Goal: Task Accomplishment & Management: Manage account settings

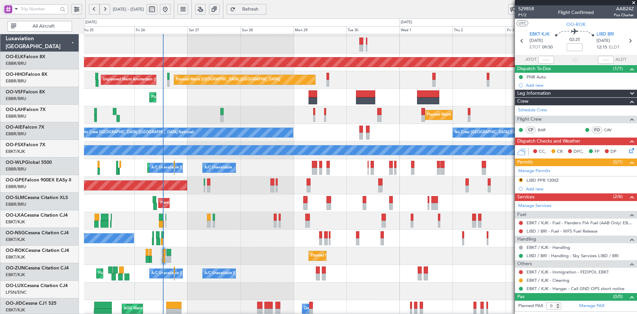
scroll to position [51, 0]
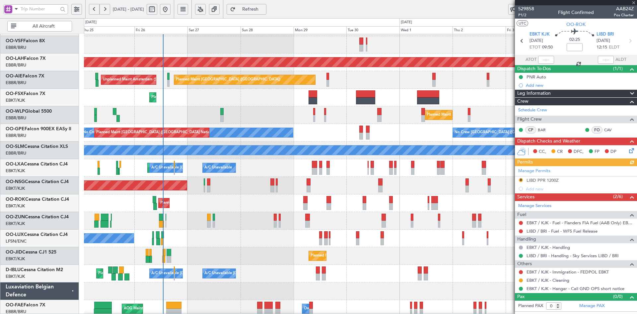
click at [634, 5] on div at bounding box center [576, 2] width 122 height 5
click at [634, 2] on span at bounding box center [633, 3] width 7 height 6
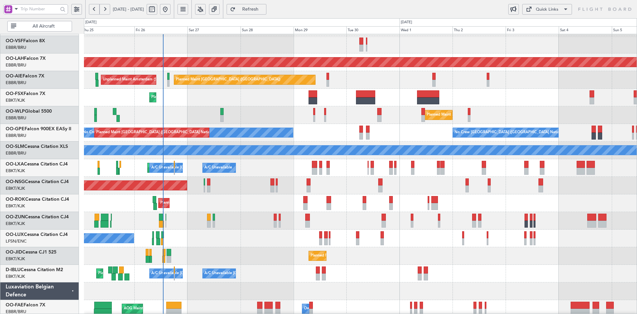
click at [270, 114] on div "Planned Maint Milan (Linate)" at bounding box center [360, 115] width 553 height 18
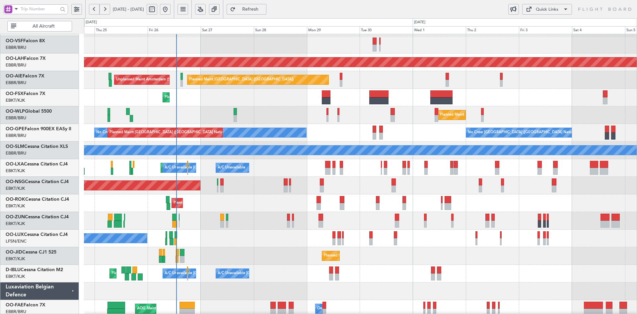
click at [331, 104] on div "Planned Maint Kortrijk-[GEOGRAPHIC_DATA]" at bounding box center [360, 98] width 553 height 18
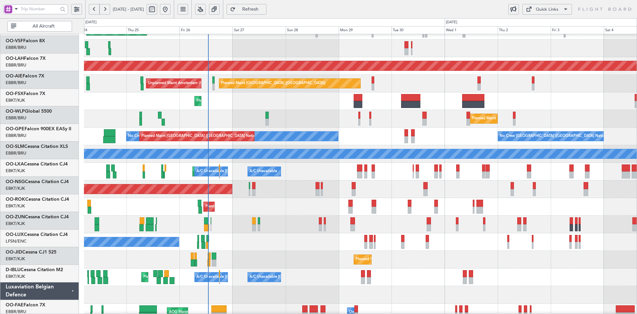
scroll to position [47, 0]
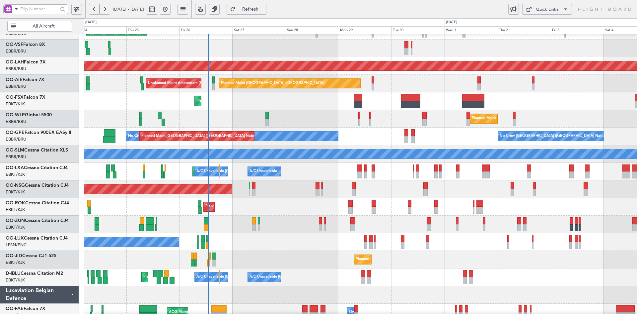
click at [287, 233] on div "No Crew Nancy (Essey)" at bounding box center [360, 242] width 553 height 18
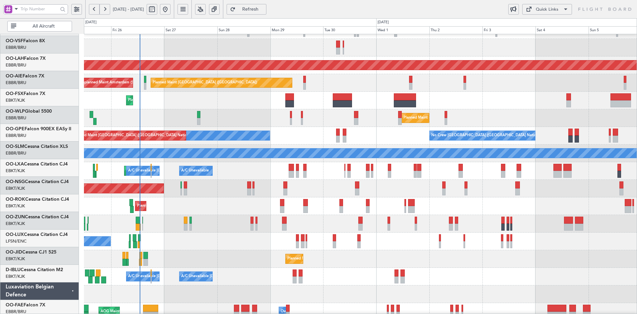
scroll to position [48, 0]
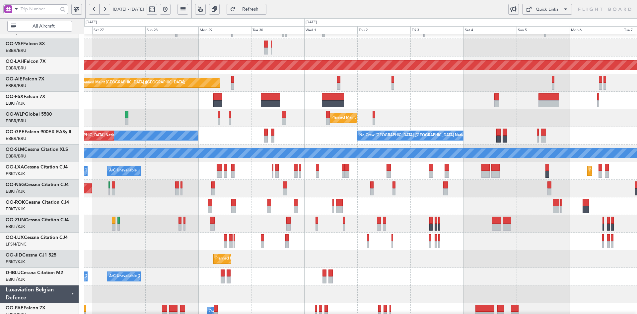
click at [399, 209] on div "Planned Maint Kortrijk-[GEOGRAPHIC_DATA]" at bounding box center [360, 206] width 553 height 18
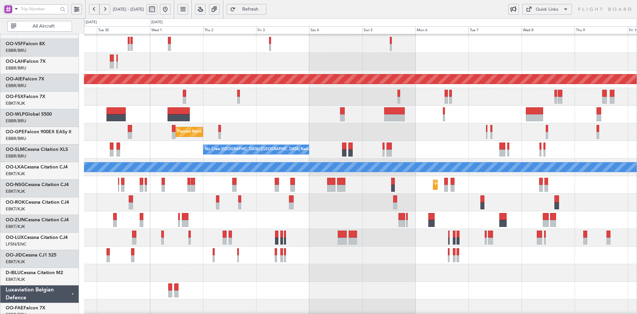
scroll to position [34, 0]
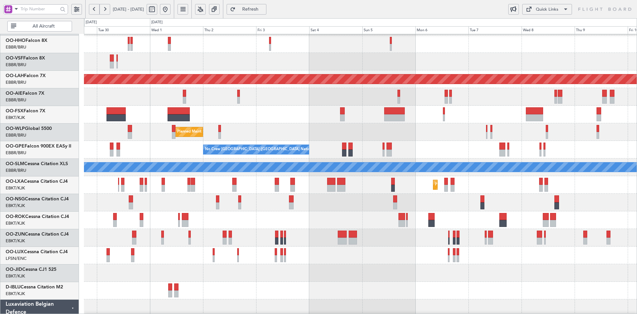
click at [272, 217] on div at bounding box center [360, 220] width 553 height 18
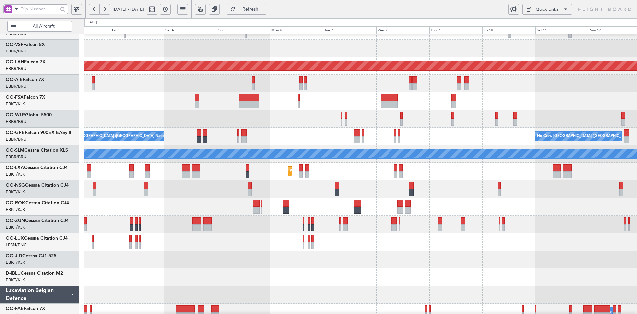
click at [427, 289] on div "Planned Maint Alton-st Louis (St Louis Regl) Planned Maint Milan (Linate) No Cr…" at bounding box center [360, 163] width 553 height 352
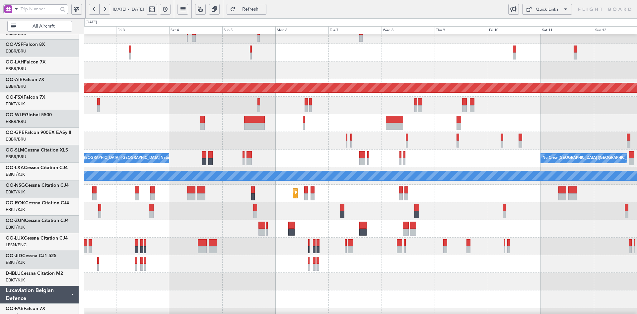
scroll to position [26, 0]
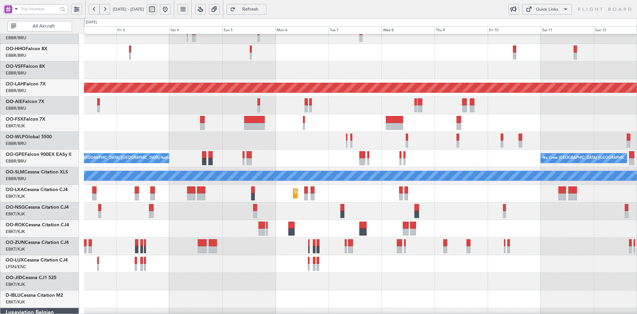
click at [454, 202] on div at bounding box center [360, 211] width 553 height 18
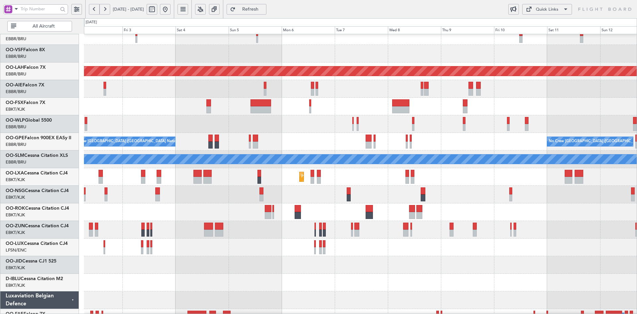
click at [549, 199] on div at bounding box center [360, 194] width 553 height 18
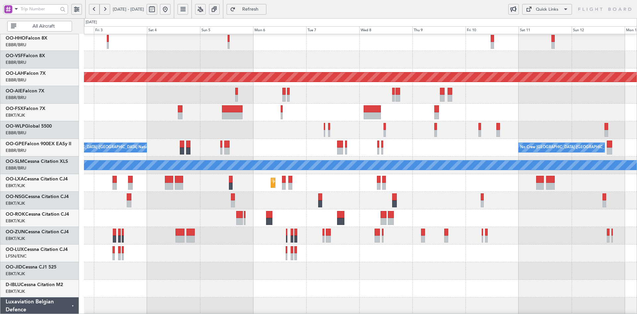
click at [324, 114] on div at bounding box center [360, 113] width 553 height 18
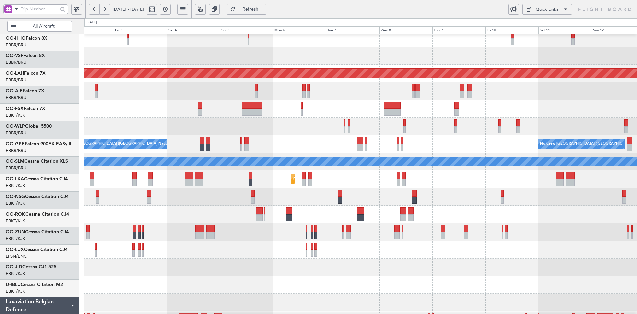
scroll to position [40, 0]
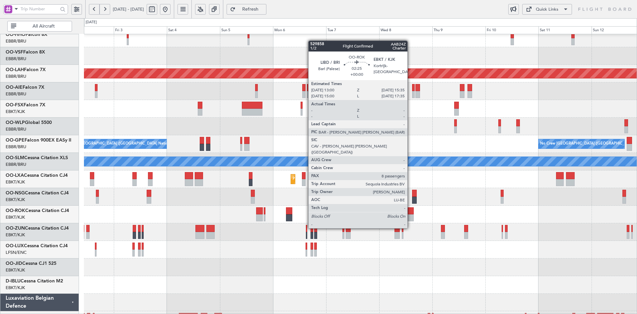
click at [410, 215] on div at bounding box center [411, 217] width 6 height 7
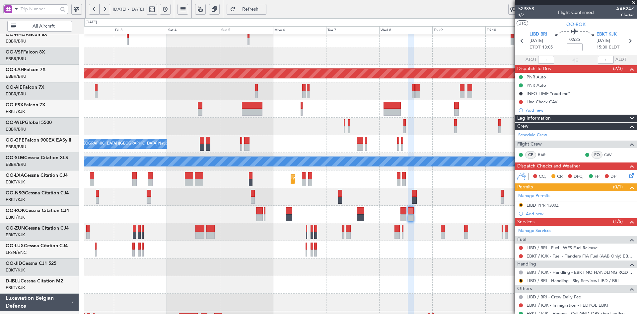
click at [634, 2] on span at bounding box center [633, 3] width 7 height 6
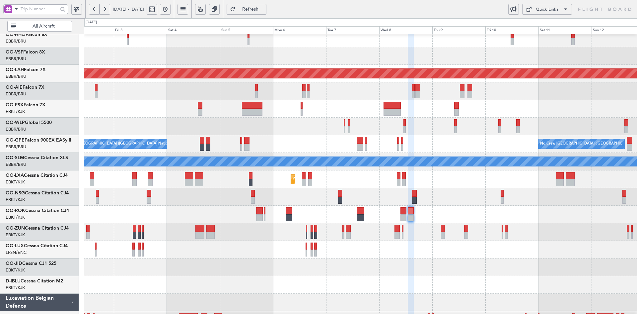
type input "0"
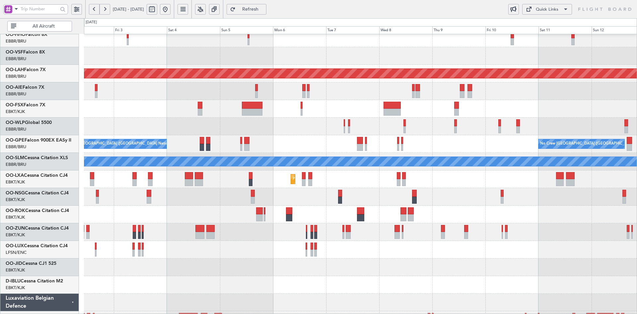
click at [394, 125] on div "Planned Maint Milan (Linate)" at bounding box center [360, 126] width 553 height 18
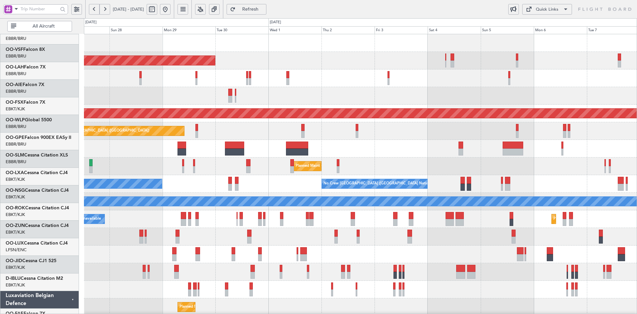
click at [277, 211] on div "Planned Maint Kortrijk-Wevelgem Planned Maint Geneva (Cointrin) Planned Maint A…" at bounding box center [360, 210] width 553 height 352
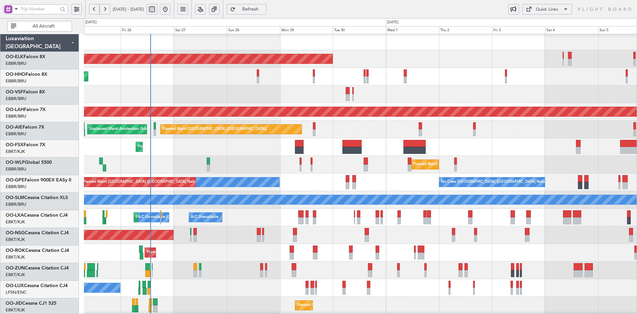
scroll to position [2, 0]
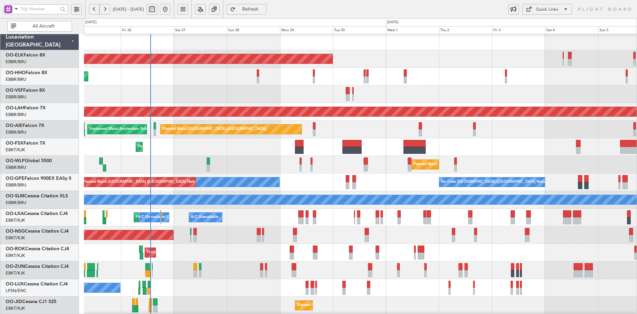
click at [214, 101] on div at bounding box center [360, 94] width 553 height 18
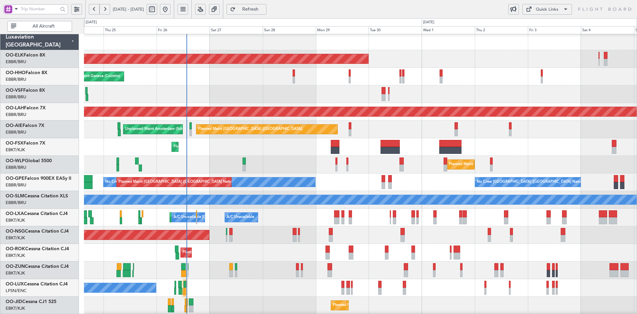
click at [546, 96] on div at bounding box center [360, 94] width 553 height 18
click at [357, 147] on div "Planned Maint Kortrijk-Wevelgem Planned Maint Geneva (Cointrin) Planned Maint A…" at bounding box center [360, 209] width 553 height 352
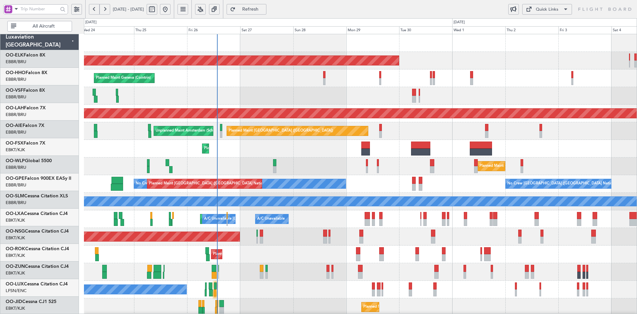
scroll to position [0, 0]
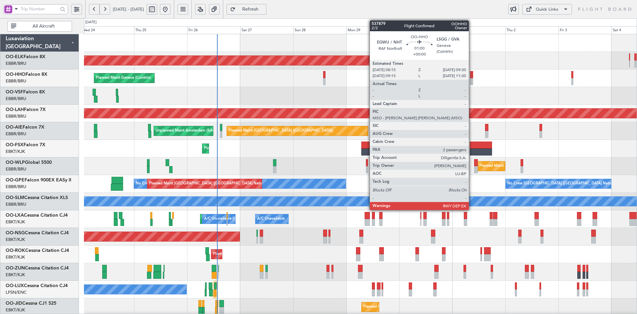
click at [472, 81] on div at bounding box center [471, 81] width 3 height 7
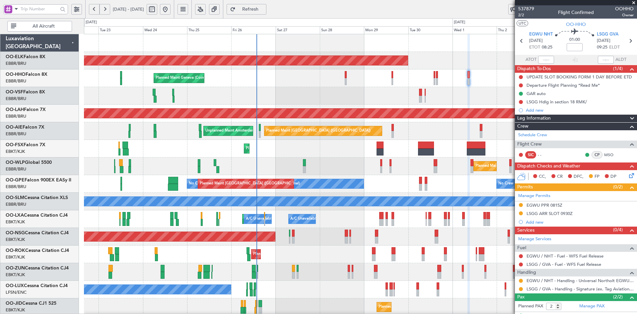
click at [433, 58] on div "Planned Maint Kortrijk-Wevelgem Planned Maint Geneva (Cointrin) AOG Maint Bruss…" at bounding box center [360, 210] width 553 height 352
click at [382, 76] on div "Planned Maint Kortrijk-Wevelgem Planned Maint Geneva (Cointrin) AOG Maint Bruss…" at bounding box center [360, 210] width 553 height 352
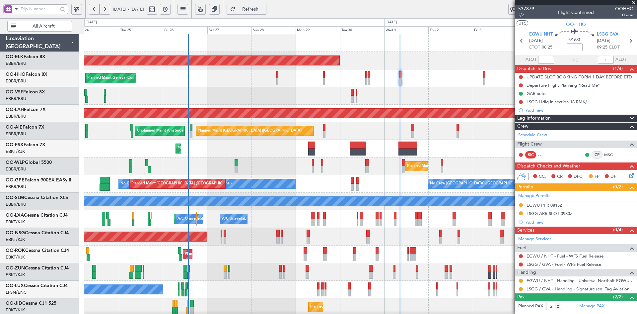
click at [371, 71] on div "Planned Maint Kortrijk-Wevelgem Planned Maint Geneva (Cointrin) Planned Maint A…" at bounding box center [360, 210] width 553 height 352
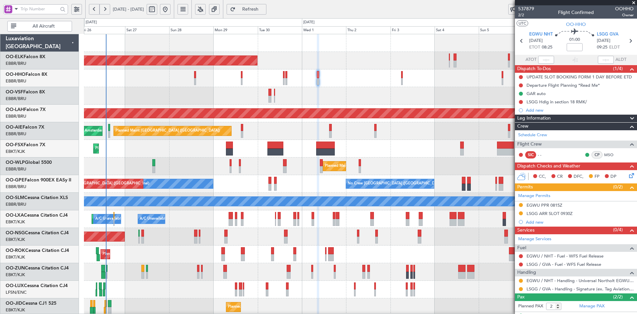
click at [415, 70] on div "Planned Maint Kortrijk-Wevelgem Planned Maint Geneva (Cointrin) Planned Maint A…" at bounding box center [360, 210] width 553 height 352
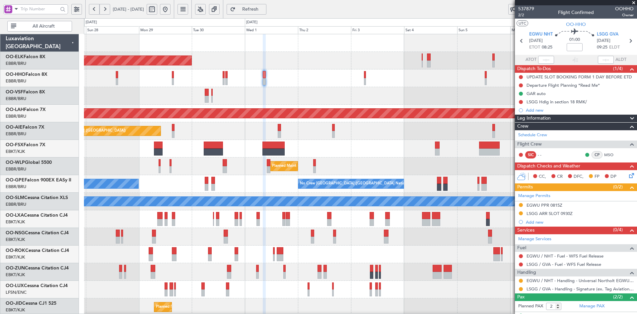
drag, startPoint x: 582, startPoint y: 123, endPoint x: 966, endPoint y: 278, distance: 414.3
click at [637, 278] on html "27 Sep 2025 - 08 Oct 2025 Refresh Quick Links All Aircraft Planned Maint Kortri…" at bounding box center [318, 157] width 637 height 314
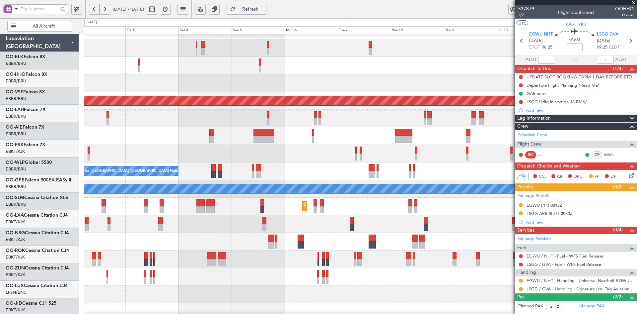
click at [194, 149] on div "Planned Maint Milan (Linate)" at bounding box center [360, 154] width 553 height 18
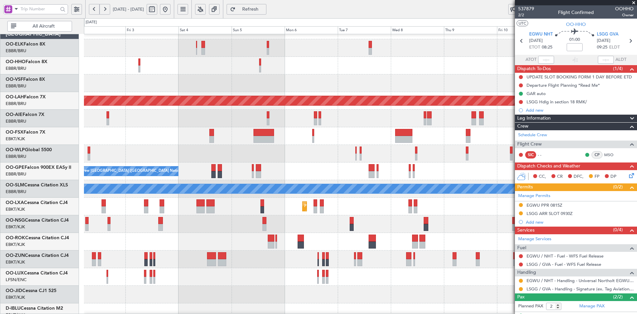
click at [460, 219] on div at bounding box center [360, 224] width 553 height 18
click at [322, 130] on div "Planned Maint Kortrijk-Wevelgem Planned Maint Alton-st Louis (St Louis Regl) Pl…" at bounding box center [360, 198] width 553 height 352
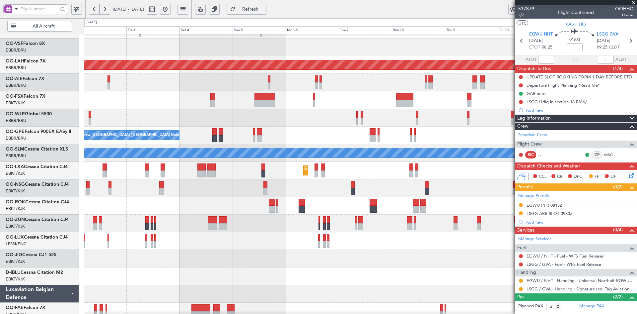
click at [355, 118] on div "Planned Maint Alton-st Louis (St Louis Regl) Planned Maint Milan (Linate) No Cr…" at bounding box center [360, 162] width 553 height 352
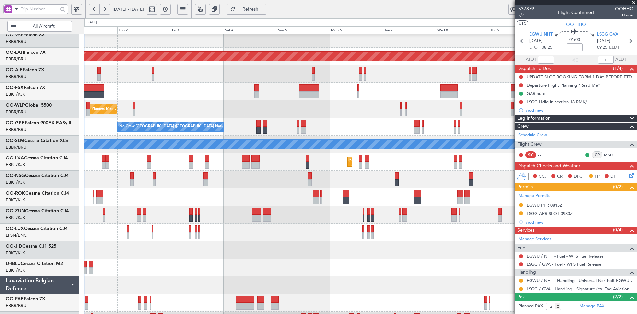
click at [381, 118] on div "Planned Maint Milan (Linate)" at bounding box center [360, 109] width 553 height 18
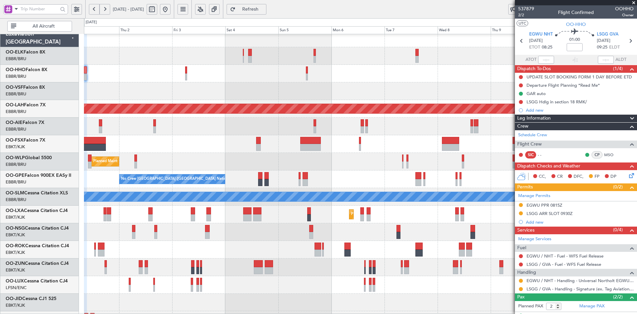
click at [507, 135] on div at bounding box center [360, 144] width 553 height 18
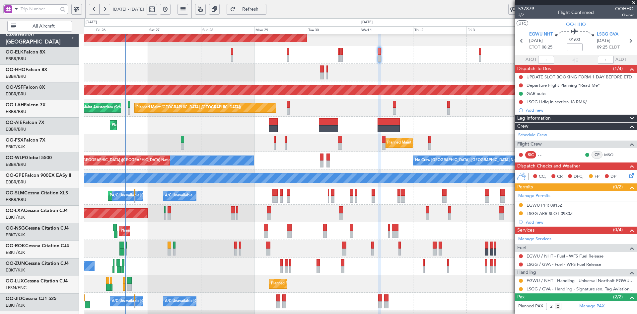
scroll to position [23, 0]
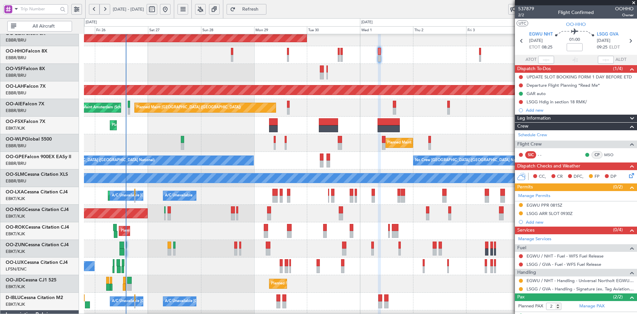
click at [636, 2] on span at bounding box center [633, 3] width 7 height 6
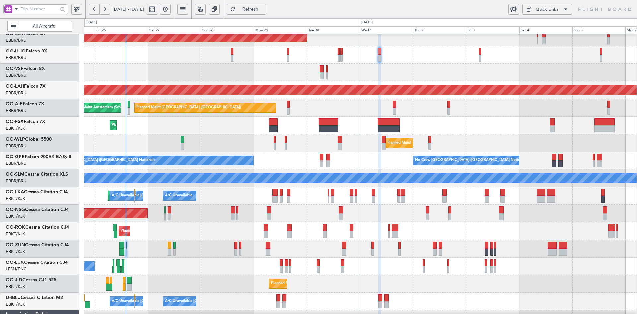
type input "0"
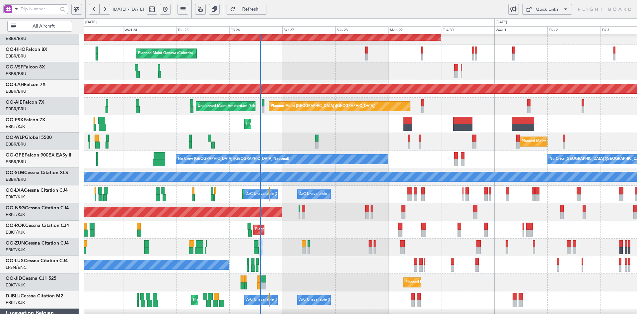
scroll to position [25, 0]
click at [406, 149] on div "Planned Maint Milan (Linate)" at bounding box center [360, 142] width 553 height 18
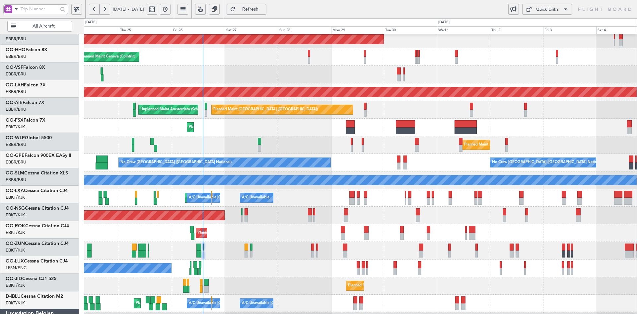
scroll to position [21, 0]
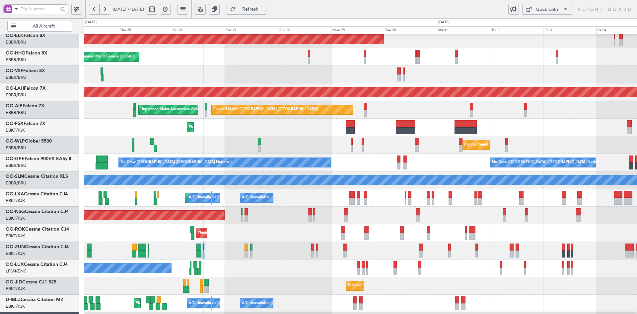
click at [518, 115] on div "Planned Maint London (Farnborough) Unplanned Maint Amsterdam (Schiphol)" at bounding box center [360, 110] width 553 height 18
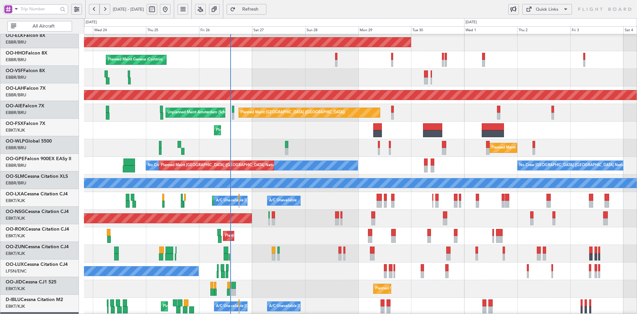
scroll to position [18, 0]
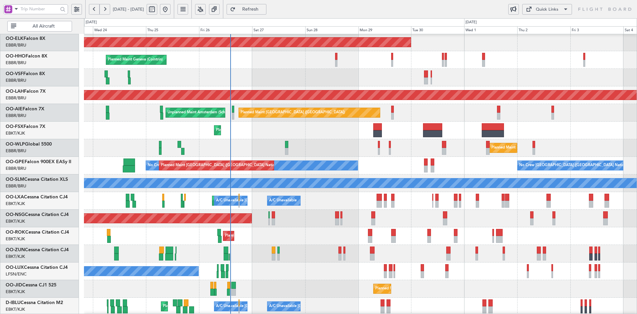
click at [531, 131] on div "Planned Maint Kortrijk-[GEOGRAPHIC_DATA]" at bounding box center [360, 130] width 553 height 18
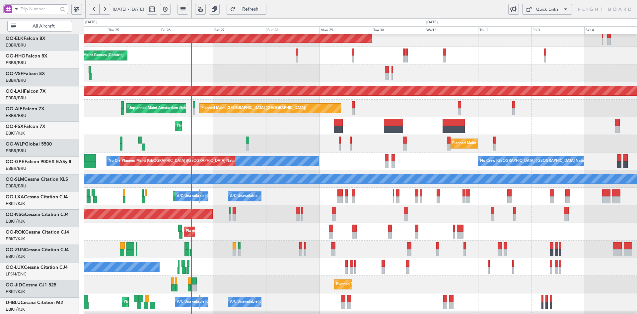
scroll to position [23, 0]
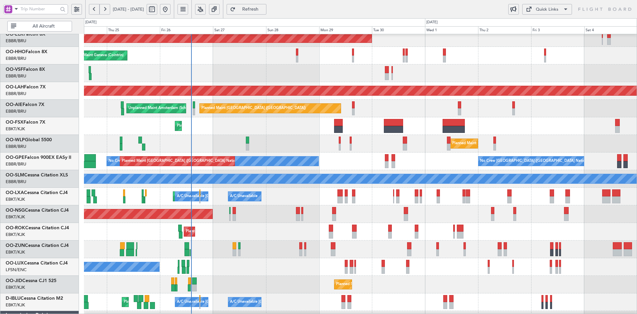
click at [517, 230] on div "Planned Maint Kortrijk-[GEOGRAPHIC_DATA]" at bounding box center [360, 232] width 553 height 18
click at [595, 132] on div "Planned Maint Kortrijk-[GEOGRAPHIC_DATA]" at bounding box center [360, 126] width 553 height 18
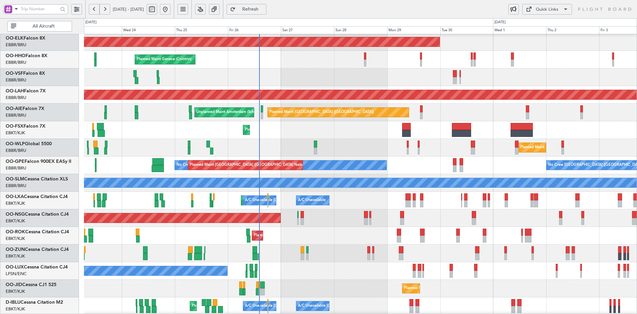
click at [331, 227] on div "Planned Maint Kortrijk-[GEOGRAPHIC_DATA]" at bounding box center [360, 236] width 553 height 18
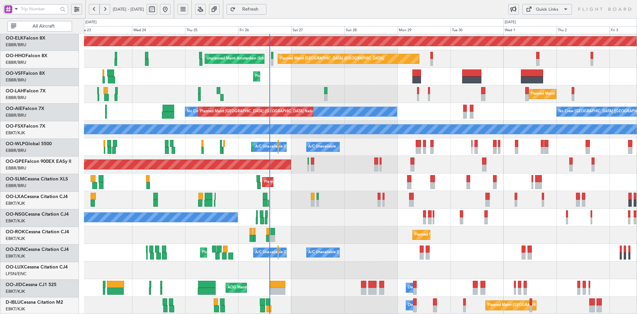
scroll to position [72, 0]
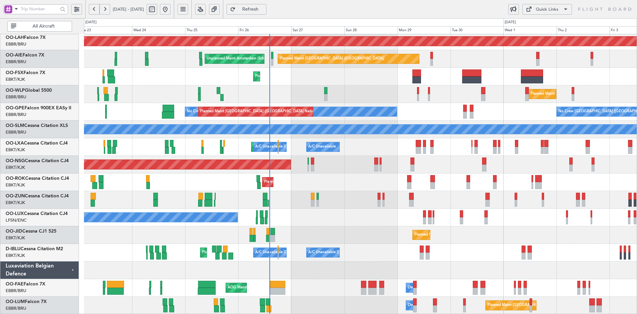
click at [431, 239] on div "Planned Maint Alton-st Louis (St Louis Regl) Planned Maint London (Farnborough)…" at bounding box center [360, 138] width 553 height 352
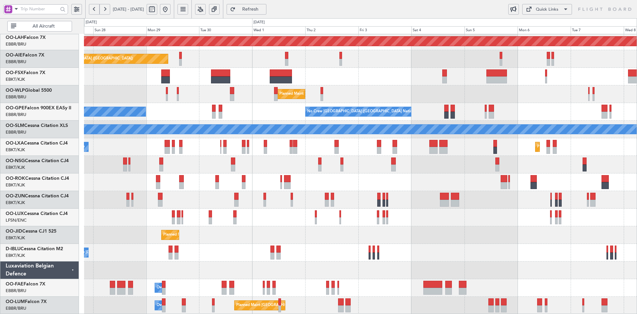
click at [480, 248] on div "Planned Maint Alton-st Louis (St Louis Regl) Planned Maint London (Farnborough)…" at bounding box center [360, 138] width 553 height 352
click at [563, 193] on div "Planned Maint Alton-st Louis (St Louis Regl) Planned Maint London (Farnborough)…" at bounding box center [360, 138] width 553 height 352
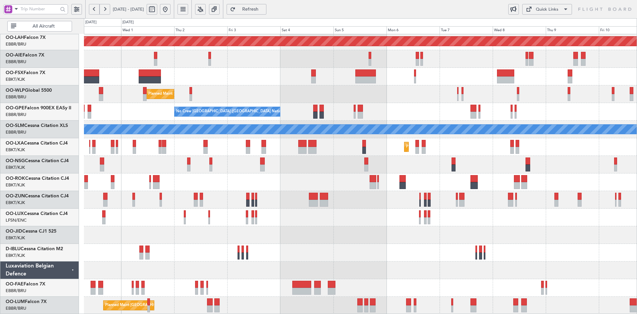
scroll to position [72, 0]
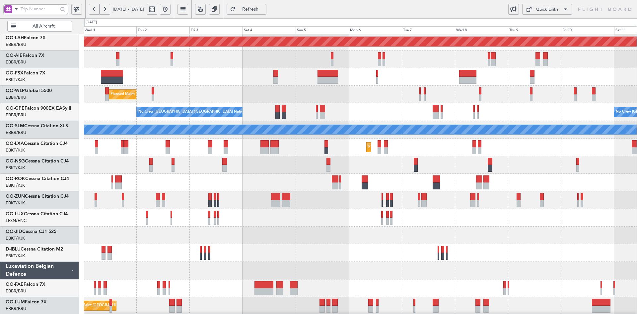
click at [381, 288] on div "Owner Melsbroek Air Base Owner Melsbroek Air Base" at bounding box center [360, 288] width 553 height 18
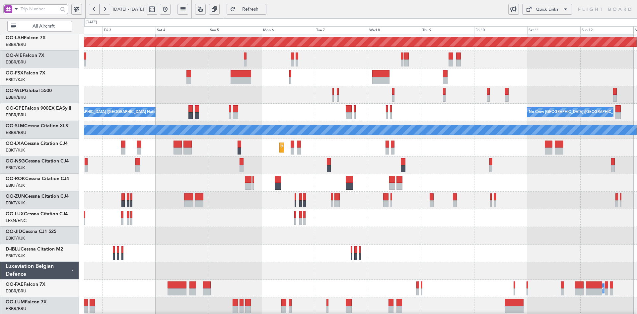
click at [472, 281] on div "Owner Melsbroek Air Base" at bounding box center [360, 288] width 553 height 18
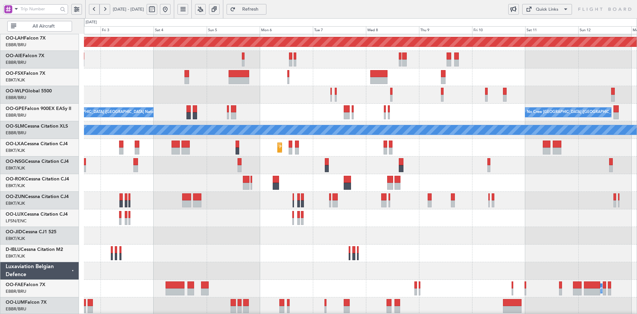
click at [517, 267] on div at bounding box center [360, 271] width 553 height 18
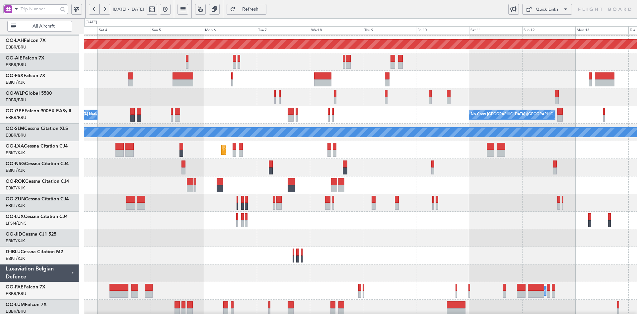
click at [583, 233] on div "Planned Maint Alton-st Louis (St Louis Regl) Planned Maint Milan (Linate) No Cr…" at bounding box center [360, 141] width 553 height 352
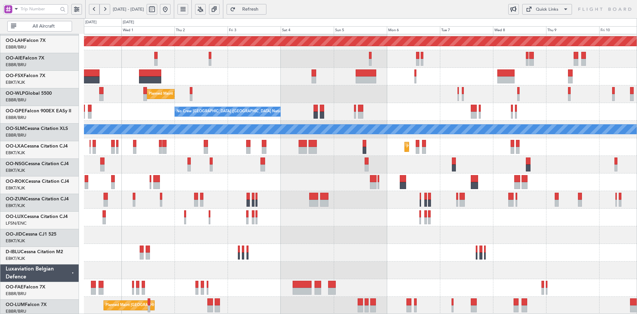
scroll to position [72, 0]
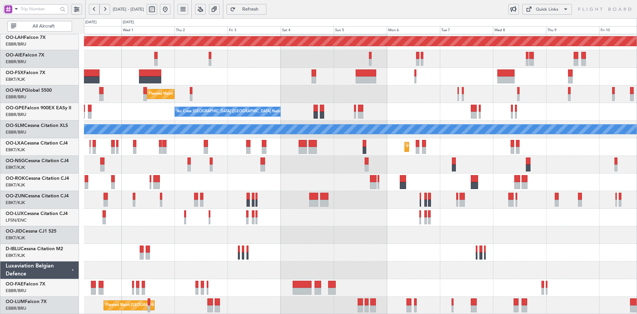
click at [452, 215] on div at bounding box center [360, 217] width 553 height 18
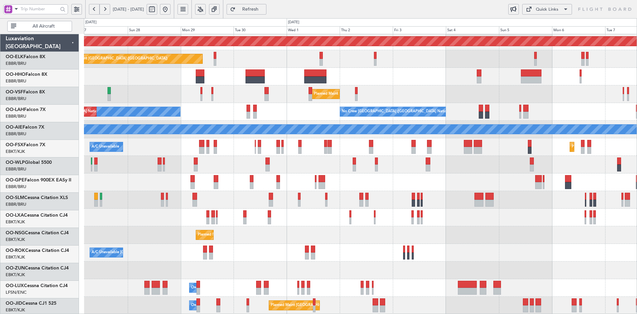
scroll to position [72, 0]
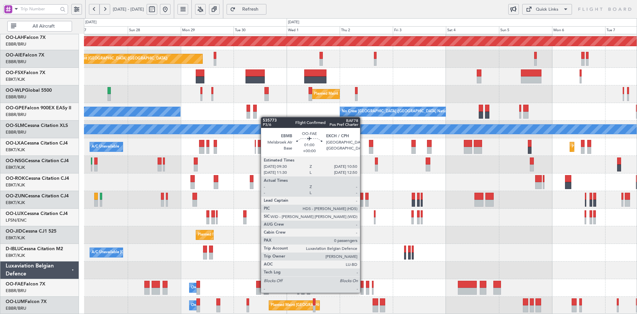
click at [363, 292] on div at bounding box center [362, 290] width 3 height 7
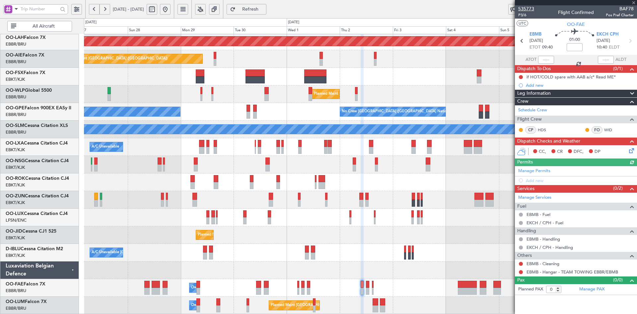
click at [528, 9] on span "535773" at bounding box center [526, 8] width 16 height 7
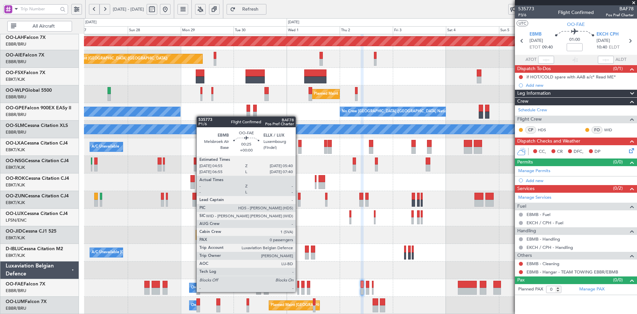
click at [299, 291] on div at bounding box center [298, 290] width 2 height 7
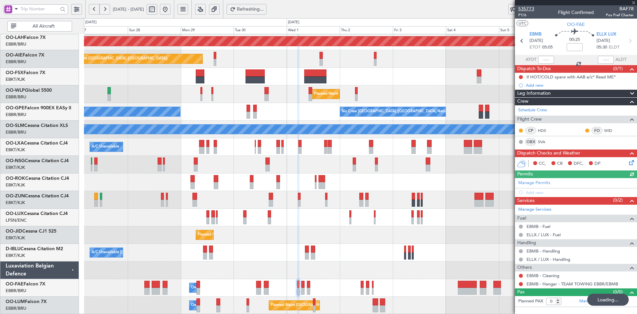
click at [526, 8] on span "535773" at bounding box center [526, 8] width 16 height 7
click at [634, 2] on span at bounding box center [633, 3] width 7 height 6
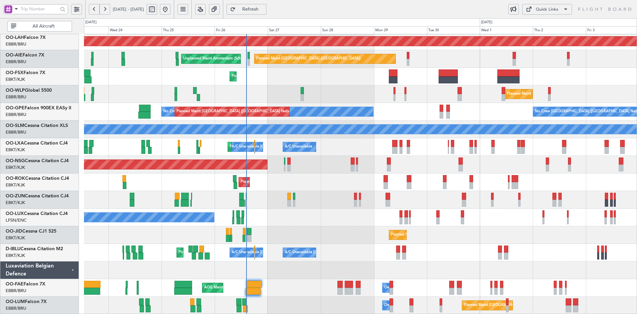
click at [332, 183] on div "Planned Maint Alton-st Louis (St Louis Regl) Planned Maint London (Farnborough)…" at bounding box center [360, 138] width 553 height 352
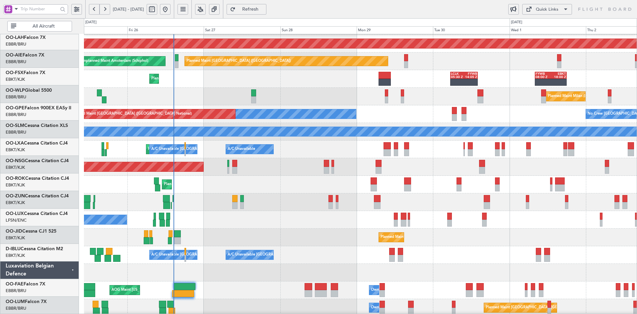
click at [461, 168] on div "Planned Maint [GEOGRAPHIC_DATA] ([GEOGRAPHIC_DATA])" at bounding box center [360, 167] width 553 height 18
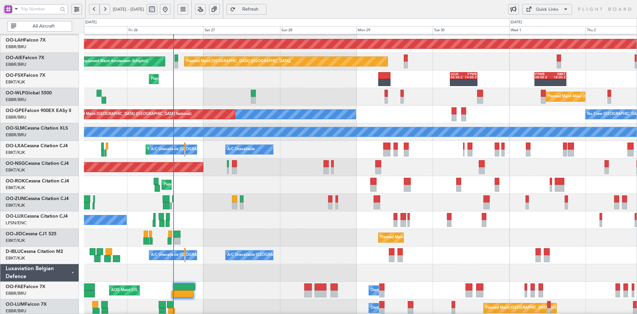
scroll to position [67, 0]
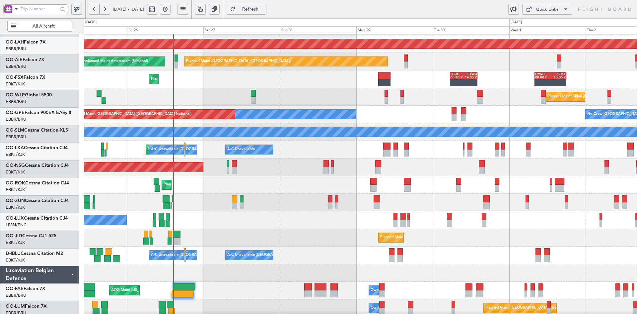
click at [393, 158] on div "Planned Maint Kortrijk-Wevelgem A/C Unavailable Brussels (Brussels National) A/…" at bounding box center [360, 150] width 553 height 18
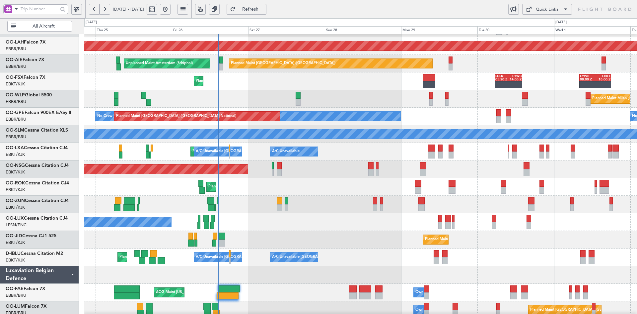
click at [510, 187] on div "Planned Maint Kortrijk-[GEOGRAPHIC_DATA]" at bounding box center [360, 187] width 553 height 18
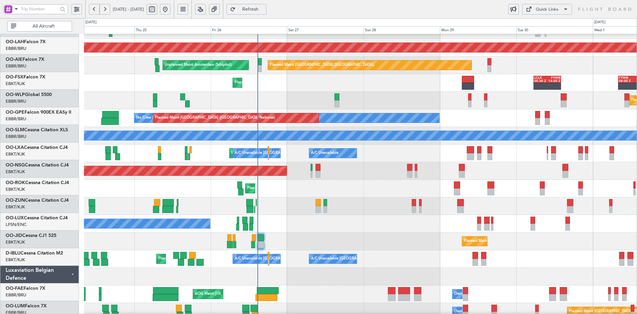
scroll to position [66, 0]
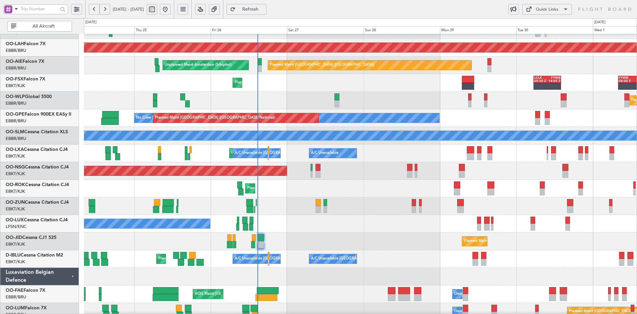
click at [350, 190] on div "Planned Maint Kortrijk-[GEOGRAPHIC_DATA]" at bounding box center [360, 189] width 553 height 18
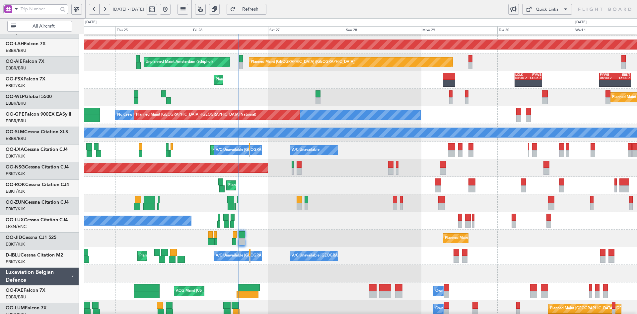
click at [514, 232] on div "Planned Maint Kortrijk-[GEOGRAPHIC_DATA]" at bounding box center [360, 238] width 553 height 18
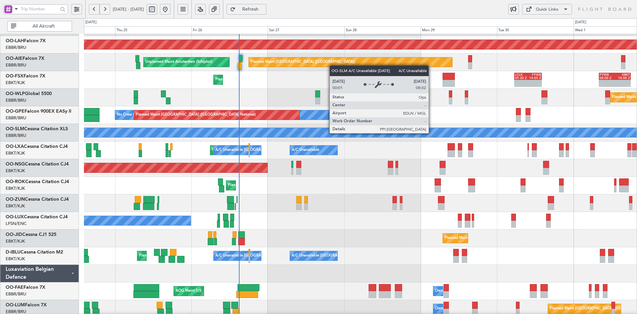
click at [415, 137] on div "A/C Unavailable [GEOGRAPHIC_DATA]" at bounding box center [360, 132] width 1658 height 9
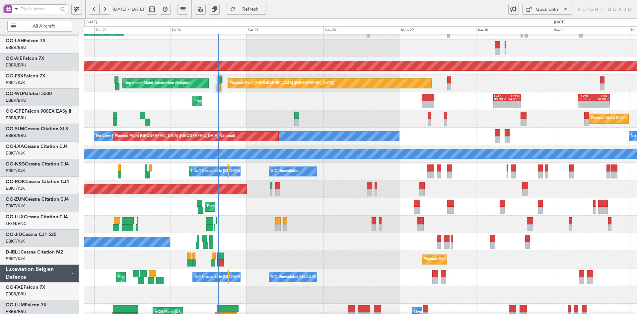
scroll to position [47, 0]
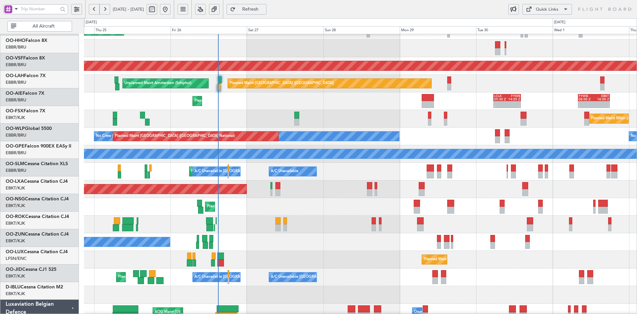
click at [379, 92] on div "Planned Maint London (Farnborough) Unplanned Maint Amsterdam (Schiphol)" at bounding box center [360, 84] width 553 height 18
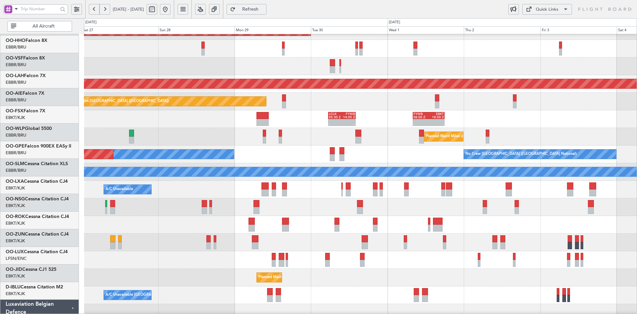
scroll to position [30, 0]
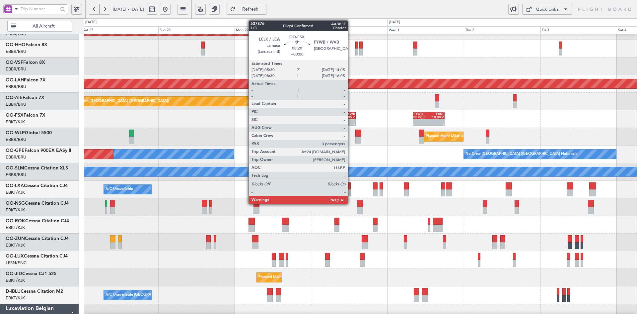
click at [351, 116] on div "14:05 Z" at bounding box center [348, 116] width 13 height 3
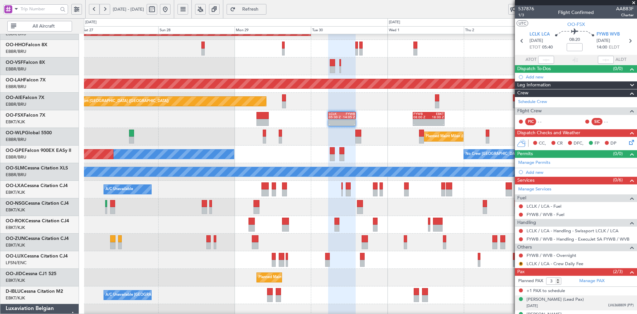
click at [589, 304] on div "15/03/1980 LV6368809 (PP)" at bounding box center [580, 305] width 107 height 7
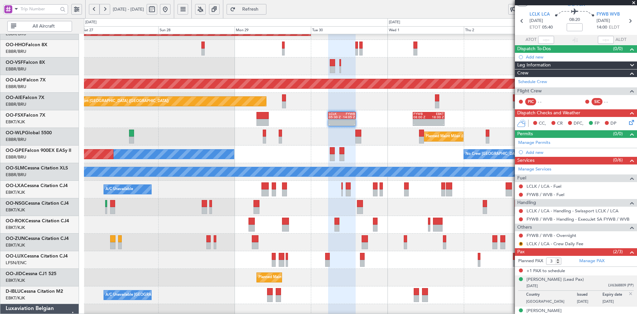
scroll to position [27, 0]
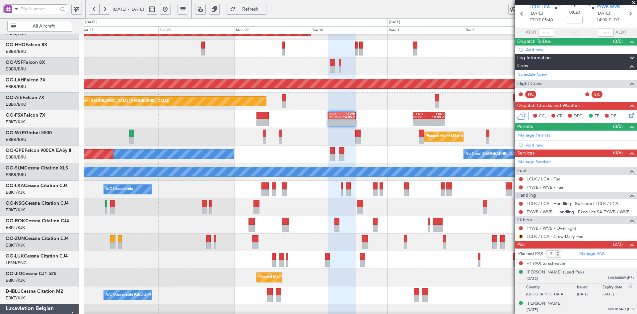
click at [585, 304] on div "Artem SOKOLOV 20/02/1994 K00387463 (PP)" at bounding box center [580, 306] width 107 height 13
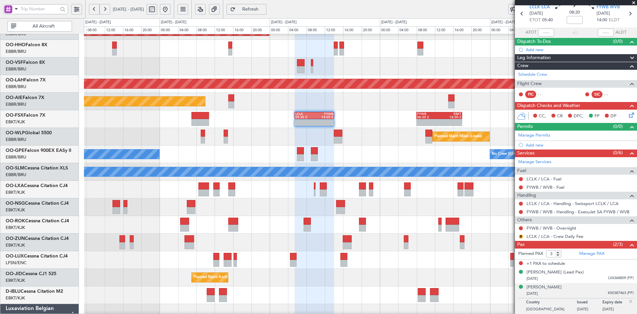
click at [635, 5] on span at bounding box center [633, 3] width 7 height 6
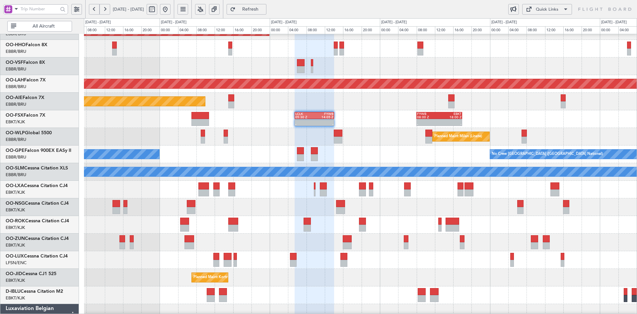
type input "0"
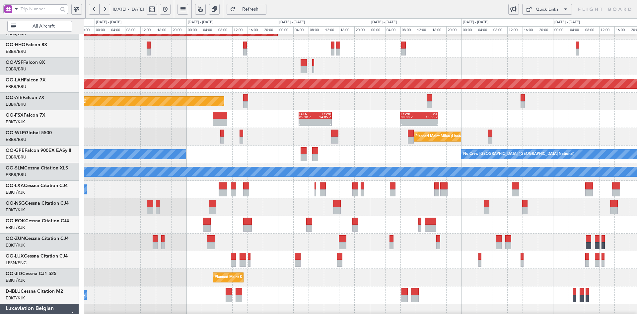
click at [232, 118] on div "Planned Maint Kortrijk-Wevelgem Planned Maint Alton-st Louis (St Louis Regl) Pl…" at bounding box center [360, 181] width 553 height 352
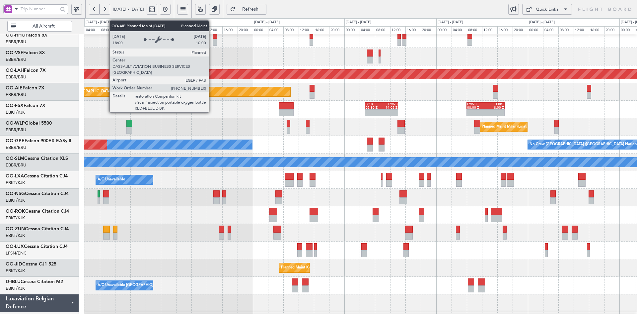
scroll to position [37, 0]
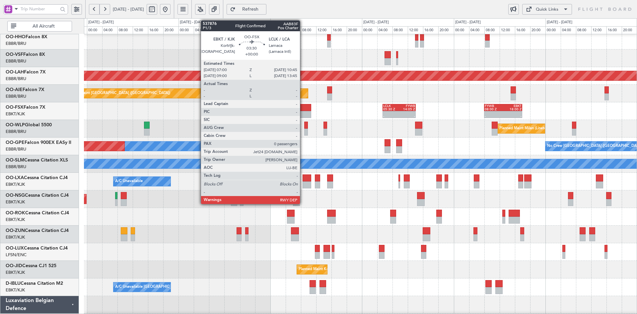
click at [303, 111] on div at bounding box center [304, 107] width 15 height 7
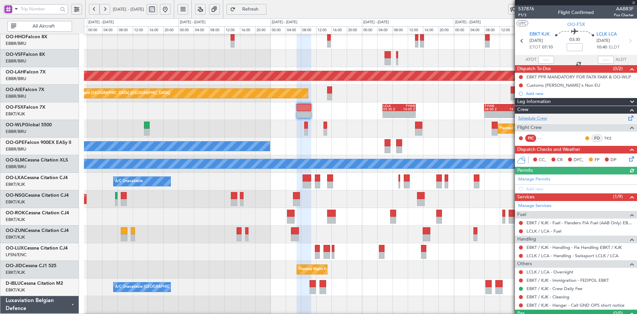
click at [540, 117] on link "Schedule Crew" at bounding box center [532, 118] width 29 height 7
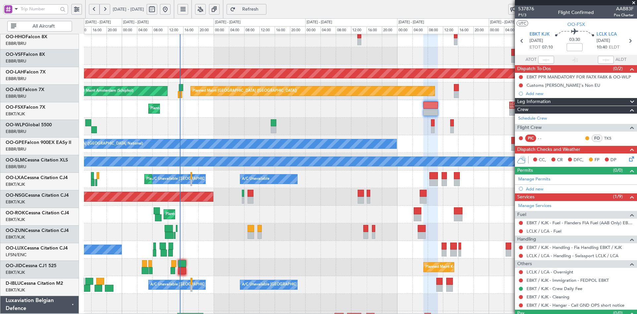
scroll to position [40, 0]
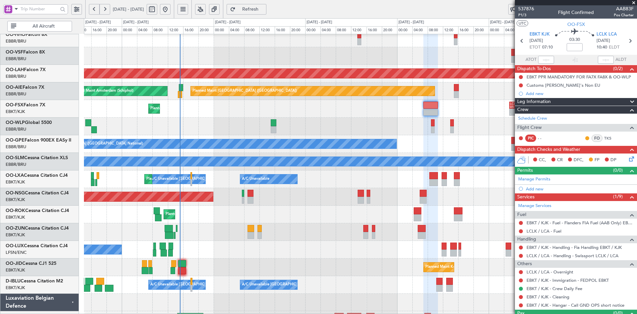
click at [384, 125] on div "Planned Maint Milan (Linate)" at bounding box center [360, 126] width 553 height 18
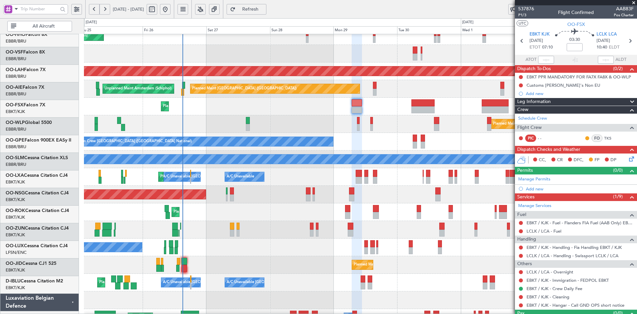
click at [305, 135] on div "Planned Maint Brussels (Brussels National) No Crew Brussels (Brussels National)…" at bounding box center [360, 142] width 553 height 18
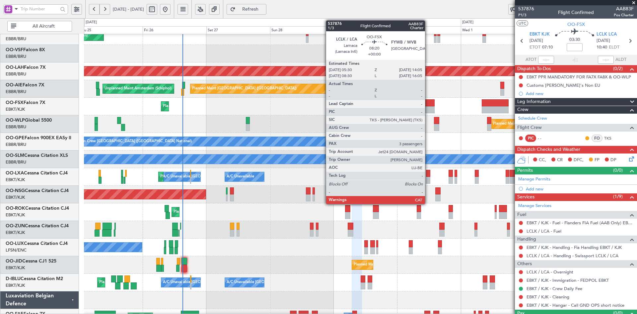
click at [428, 109] on div at bounding box center [422, 109] width 23 height 7
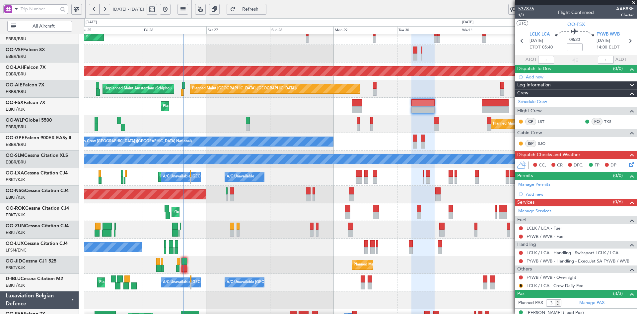
click at [526, 8] on span "537876" at bounding box center [526, 8] width 16 height 7
click at [426, 131] on div "Planned Maint Milan (Linate)" at bounding box center [360, 124] width 553 height 18
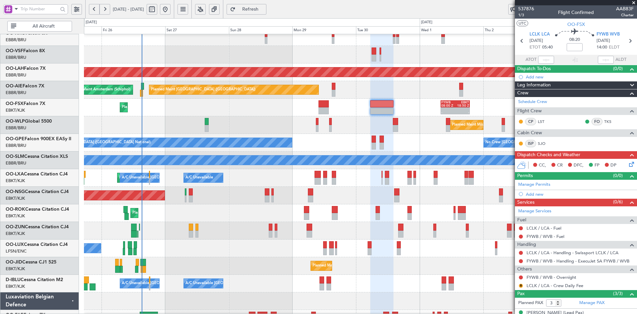
click at [385, 140] on div "No Crew Brussels (Brussels National) Planned Maint Brussels (Brussels National)…" at bounding box center [360, 143] width 553 height 18
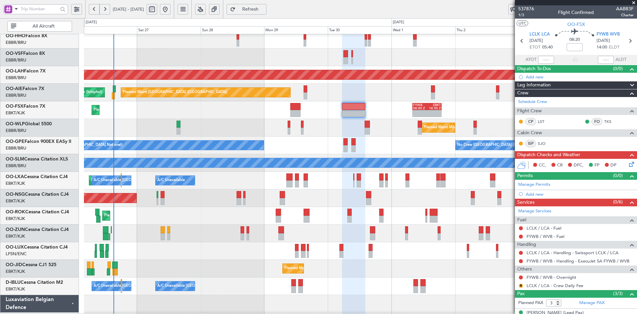
click at [438, 179] on div "Planned Maint Kortrijk-Wevelgem A/C Unavailable Brussels (Brussels National) A/…" at bounding box center [360, 181] width 553 height 18
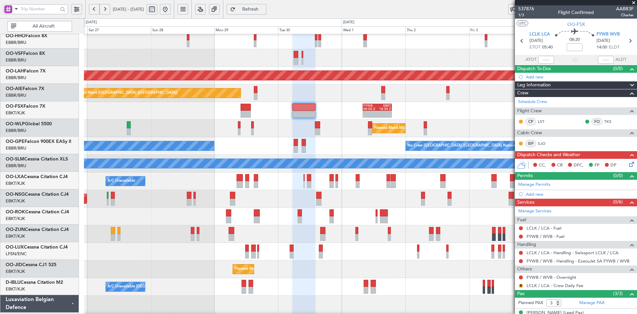
scroll to position [38, 0]
click at [399, 223] on div "Planned Maint Kortrijk-[GEOGRAPHIC_DATA]" at bounding box center [360, 216] width 553 height 18
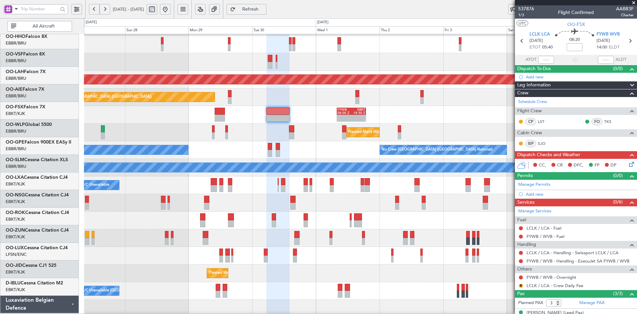
scroll to position [34, 0]
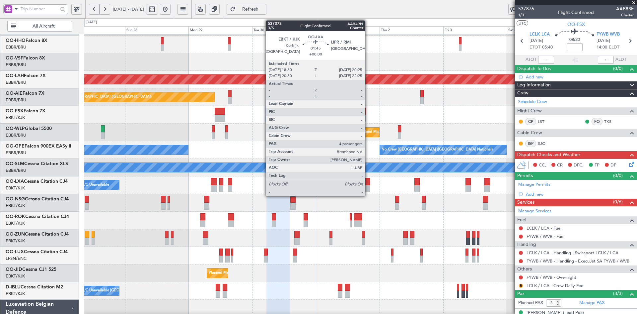
click at [368, 188] on div at bounding box center [367, 188] width 5 height 7
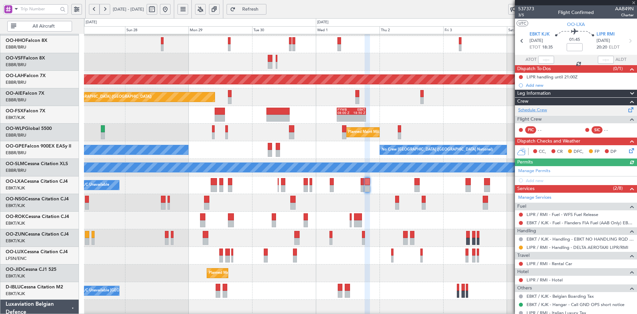
click at [535, 110] on link "Schedule Crew" at bounding box center [532, 110] width 29 height 7
click at [632, 0] on span at bounding box center [633, 3] width 7 height 6
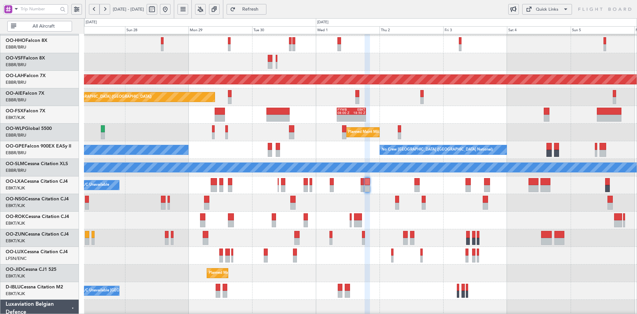
type input "0"
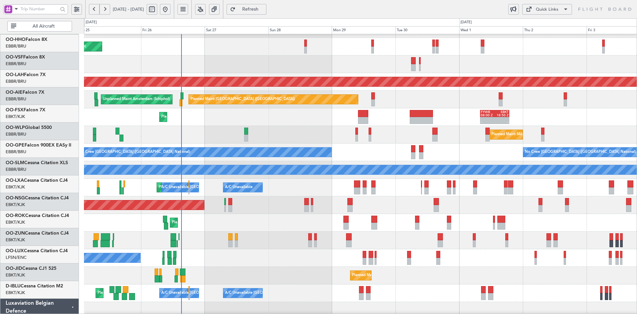
scroll to position [32, 0]
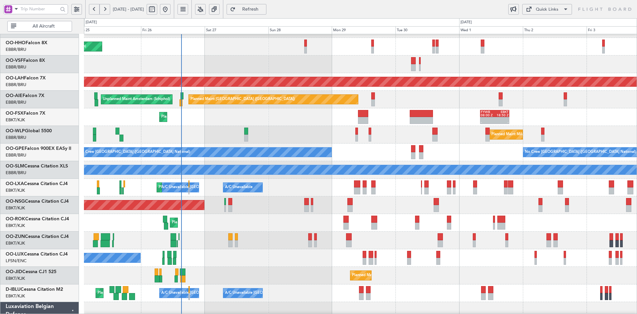
click at [548, 95] on div "Planned Maint London (Farnborough) Unplanned Maint Amsterdam (Schiphol)" at bounding box center [360, 100] width 553 height 18
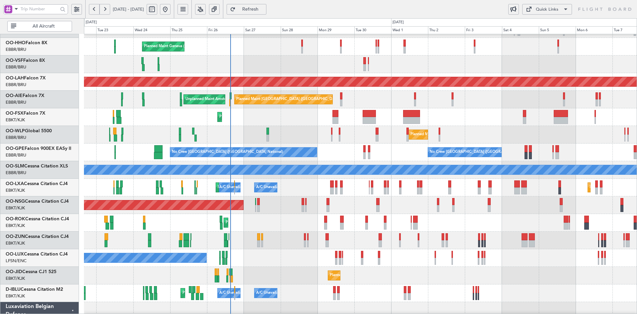
scroll to position [33, 0]
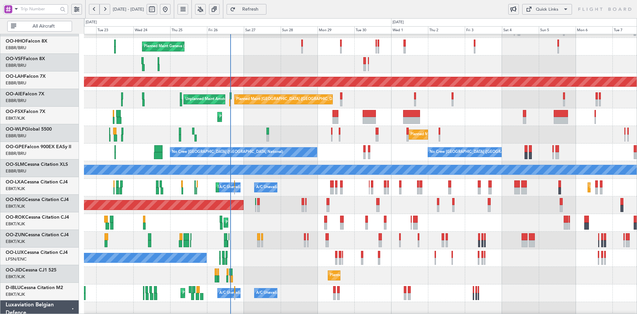
click at [453, 162] on div "A/C Unavailable [GEOGRAPHIC_DATA]" at bounding box center [360, 170] width 553 height 18
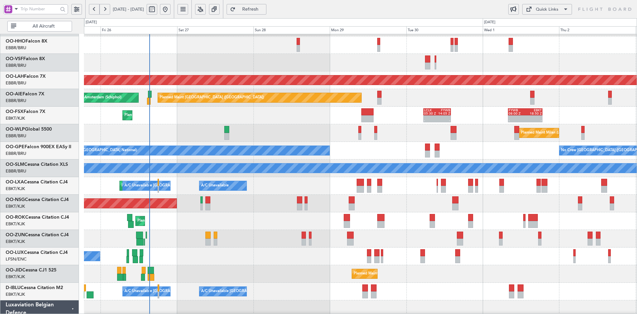
click at [272, 109] on div "Planned Maint Kortrijk-Wevelgem Planned Maint Geneva (Cointrin) Planned Maint A…" at bounding box center [360, 177] width 553 height 352
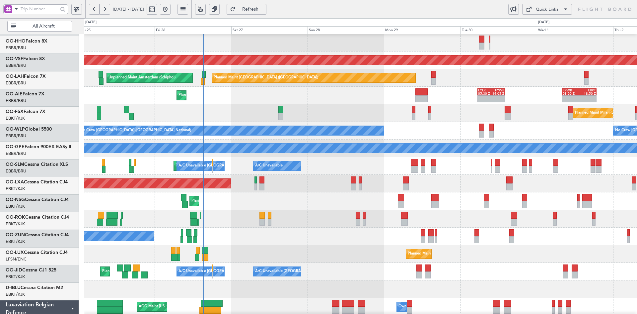
scroll to position [53, 0]
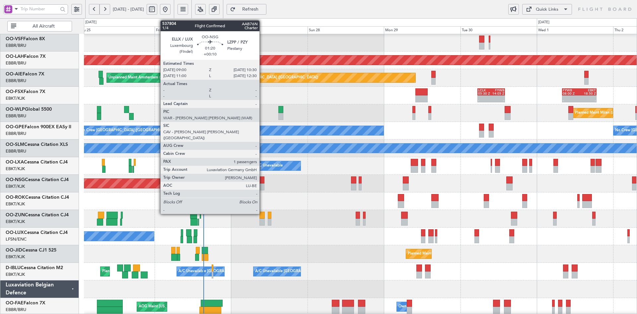
click at [262, 184] on div at bounding box center [261, 186] width 5 height 7
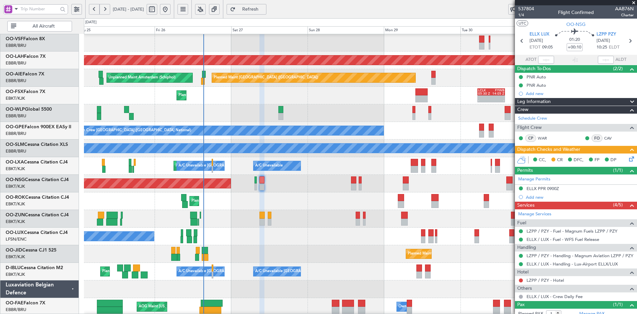
scroll to position [20, 0]
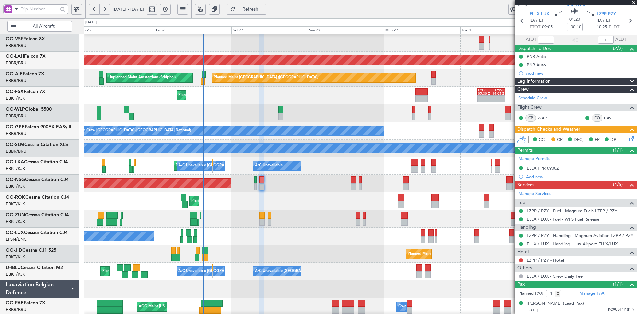
click at [634, 3] on span at bounding box center [633, 3] width 7 height 6
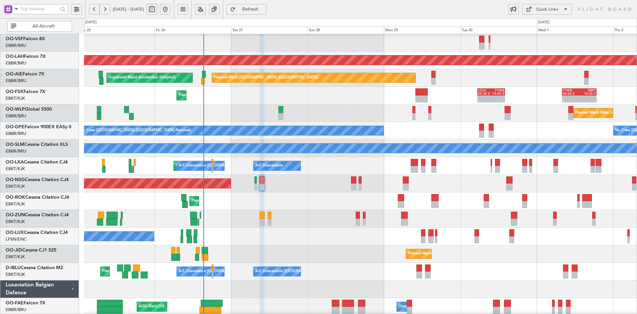
type input "0"
click at [503, 113] on div "Planned Maint Milan (Linate)" at bounding box center [360, 113] width 553 height 18
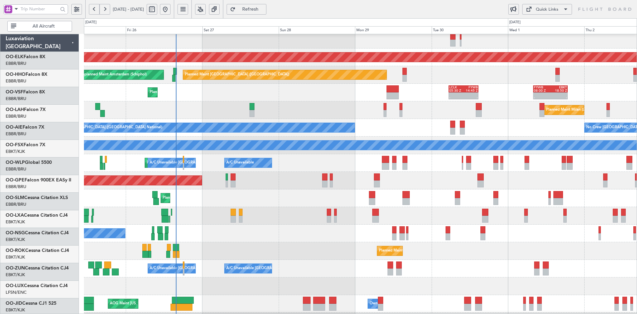
scroll to position [56, 0]
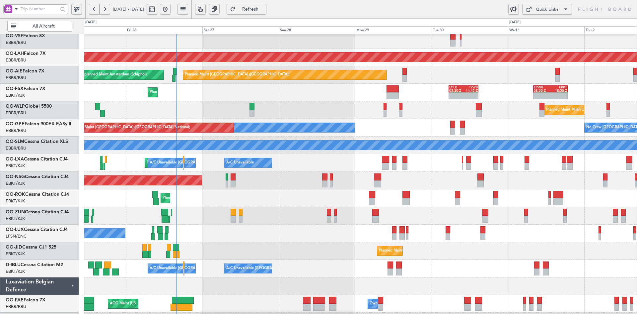
click at [198, 101] on div "Planned Maint Kortrijk-[GEOGRAPHIC_DATA] - - LCLK 05:30 Z FYWB 14:45 Z - - FYWB…" at bounding box center [360, 93] width 553 height 18
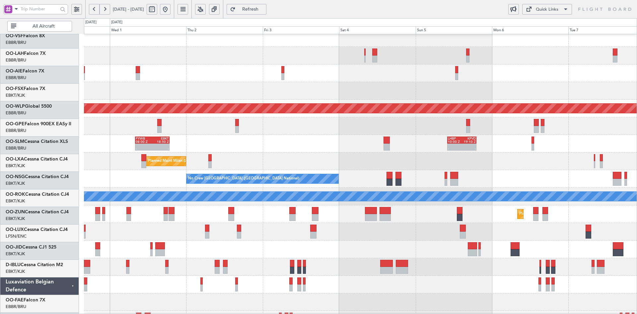
scroll to position [5, 0]
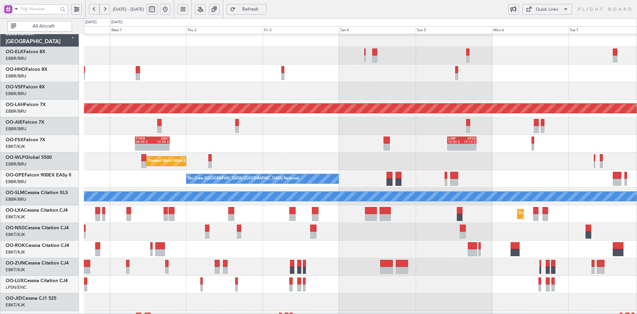
click at [303, 117] on div "Planned Maint Kortrijk-[GEOGRAPHIC_DATA] Planned [GEOGRAPHIC_DATA][PERSON_NAME]…" at bounding box center [360, 205] width 553 height 352
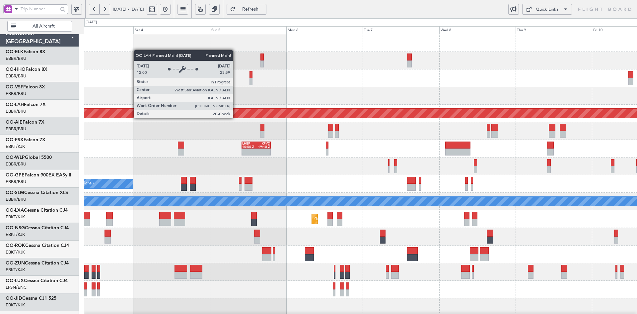
scroll to position [0, 0]
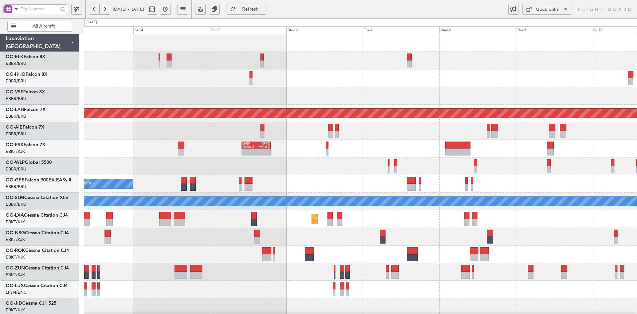
click at [452, 126] on div "Planned Maint [PERSON_NAME]-[GEOGRAPHIC_DATA][PERSON_NAME] ([GEOGRAPHIC_DATA][P…" at bounding box center [360, 210] width 553 height 352
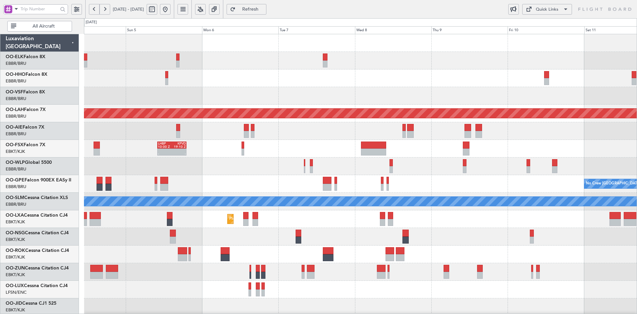
click at [218, 166] on div "Planned Maint Alton-st Louis (St Louis Regl) - - LHBP 10:00 Z KPVD 19:10 Z - - …" at bounding box center [360, 210] width 553 height 352
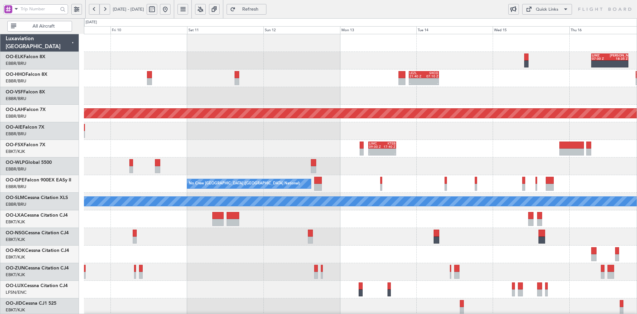
click at [404, 118] on div "LIMZ 07:00 Z KAUS 18:35 Z - - LEZL 21:40 Z SKCG 07:10 Z - - SKCG 21:00 Z EGGD 0…" at bounding box center [360, 210] width 553 height 352
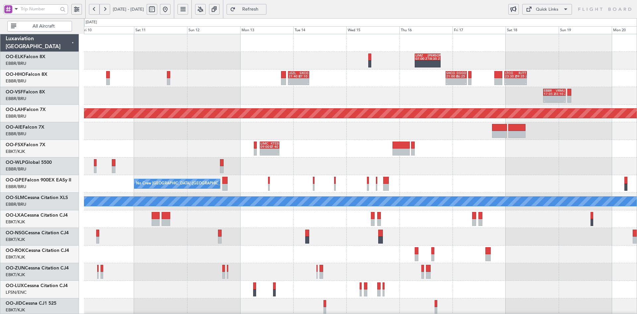
click at [392, 103] on div "- - EBBR 17:05 Z VRMU 03:10 Z" at bounding box center [360, 96] width 553 height 18
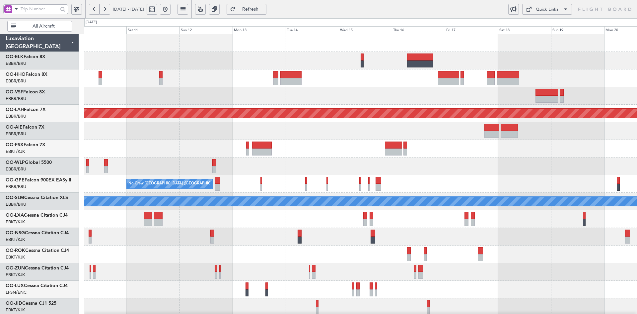
click at [420, 75] on div at bounding box center [360, 78] width 553 height 18
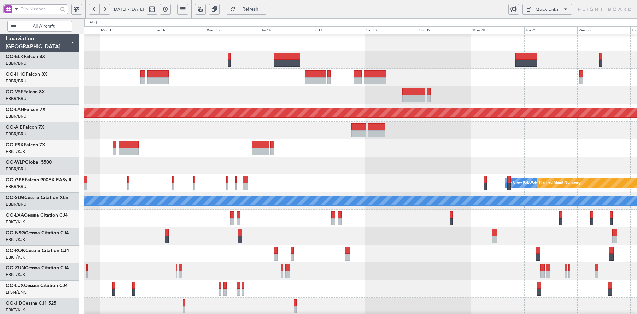
scroll to position [1, 0]
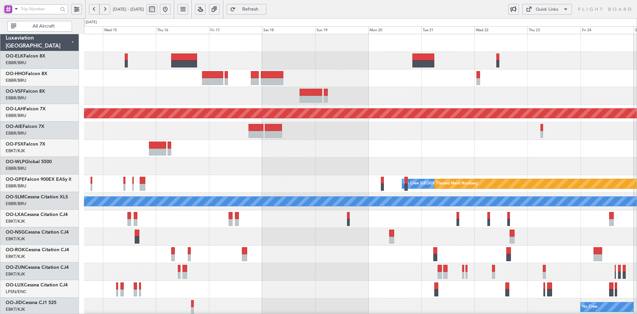
click at [335, 89] on div "Planned Maint Alton-st Louis (St Louis Regl) No Crew Brussels (Brussels Nationa…" at bounding box center [360, 210] width 553 height 352
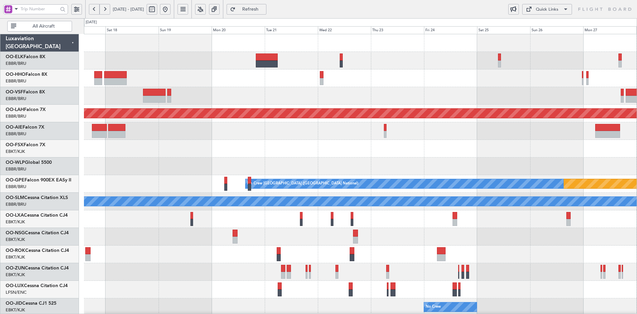
click at [382, 92] on div at bounding box center [360, 96] width 553 height 18
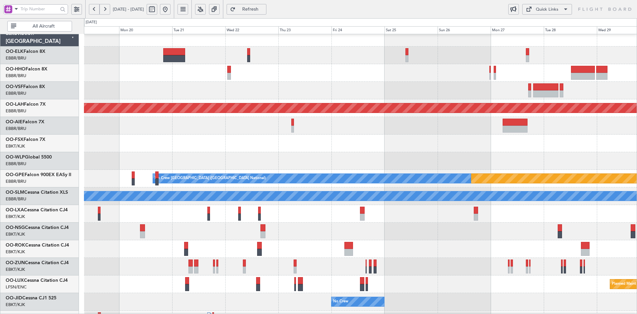
click at [349, 78] on div at bounding box center [360, 73] width 553 height 18
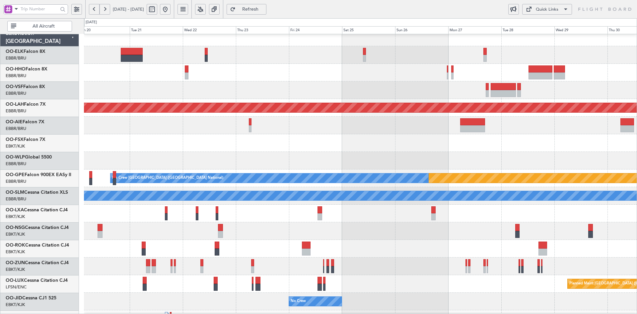
scroll to position [6, 0]
click at [391, 75] on div at bounding box center [360, 73] width 553 height 18
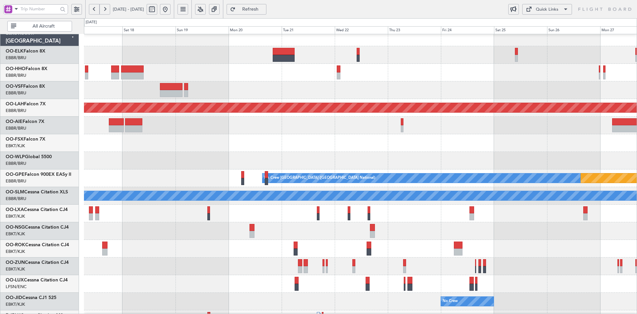
click at [494, 78] on div at bounding box center [360, 73] width 553 height 18
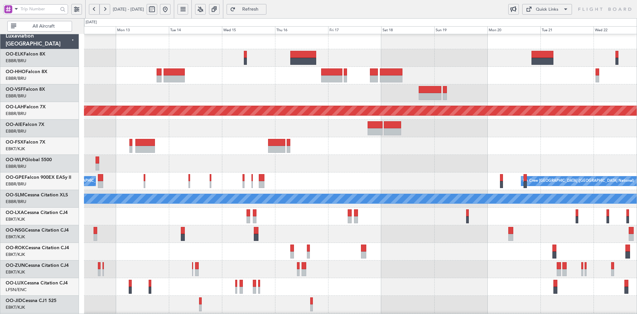
click at [171, 11] on button at bounding box center [165, 9] width 11 height 11
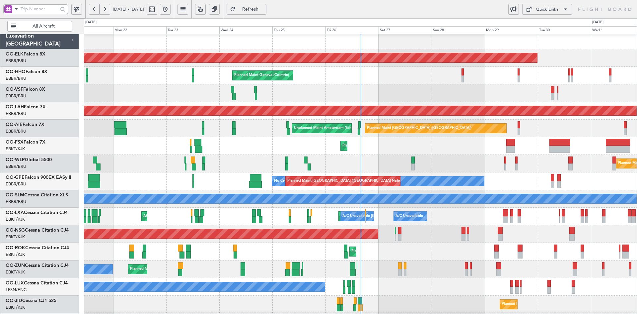
click at [268, 84] on div "AOG Maint [GEOGRAPHIC_DATA] ([GEOGRAPHIC_DATA] National)" at bounding box center [360, 93] width 553 height 18
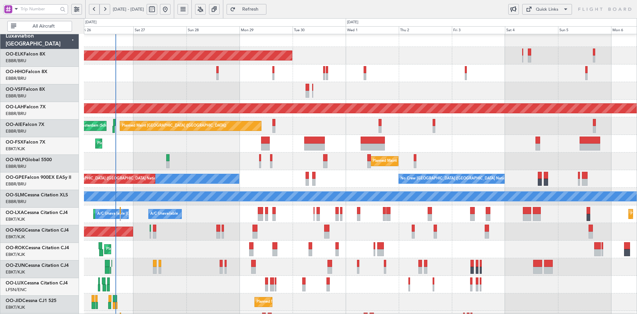
scroll to position [5, 0]
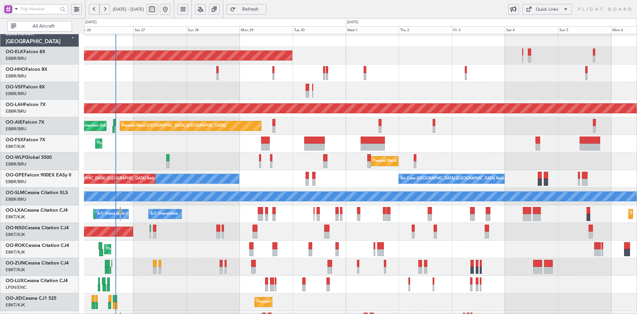
click at [472, 96] on div at bounding box center [360, 91] width 553 height 18
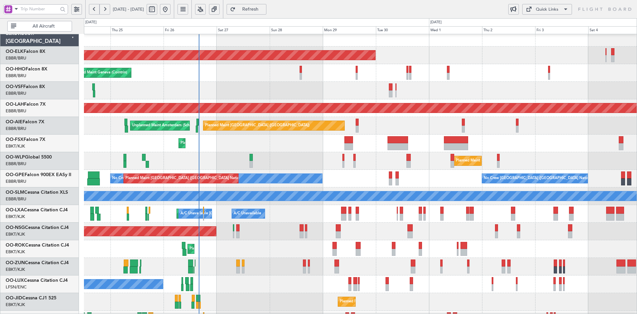
click at [482, 80] on div "Planned Maint Geneva (Cointrin)" at bounding box center [360, 73] width 553 height 18
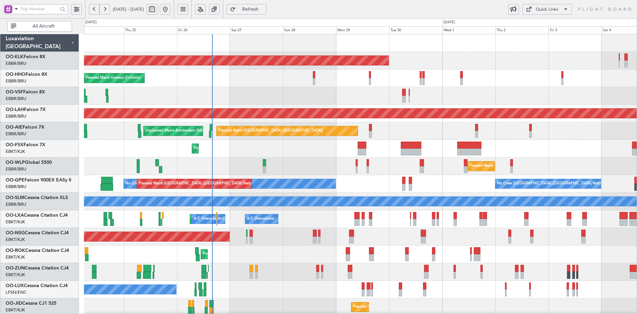
click at [509, 79] on div "Planned Maint Geneva (Cointrin)" at bounding box center [360, 78] width 553 height 18
click at [429, 84] on div "Planned Maint Geneva (Cointrin)" at bounding box center [360, 78] width 553 height 18
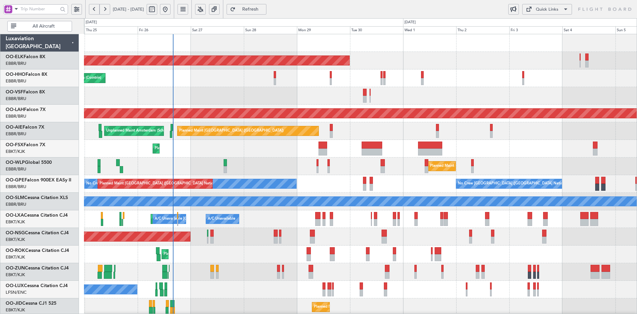
click at [287, 70] on div "Planned Maint Geneva (Cointrin)" at bounding box center [360, 78] width 553 height 18
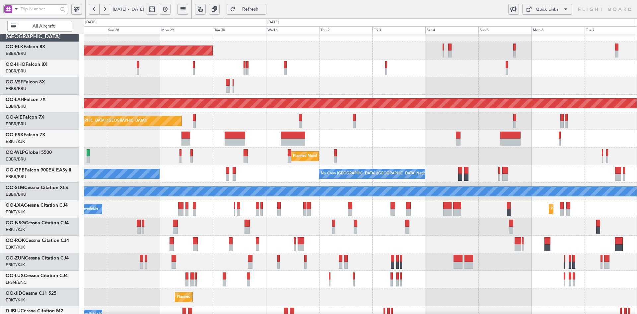
click at [402, 60] on div "Planned Maint Geneva (Cointrin)" at bounding box center [360, 68] width 553 height 18
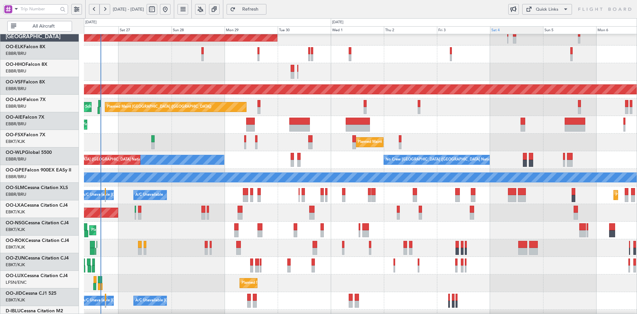
scroll to position [24, 0]
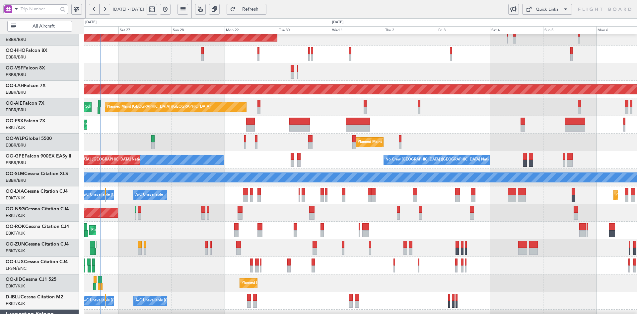
click at [637, 147] on html "26 Sep 2025 - 06 Oct 2025 Refresh Quick Links All Aircraft Planned Maint Kortri…" at bounding box center [318, 157] width 637 height 314
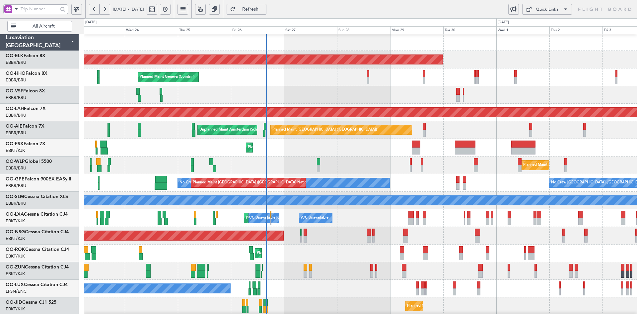
click at [617, 80] on div "Planned Maint Geneva (Cointrin)" at bounding box center [360, 77] width 553 height 18
click at [586, 133] on div "Planned Maint London (Farnborough) Unplanned Maint Amsterdam (Schiphol)" at bounding box center [360, 130] width 553 height 18
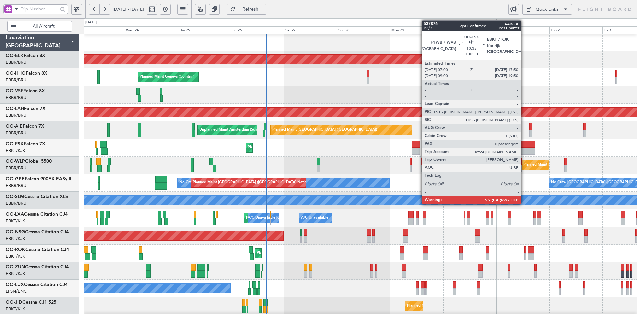
click at [527, 142] on div "Planned Maint Kortrijk-[GEOGRAPHIC_DATA]" at bounding box center [360, 148] width 553 height 18
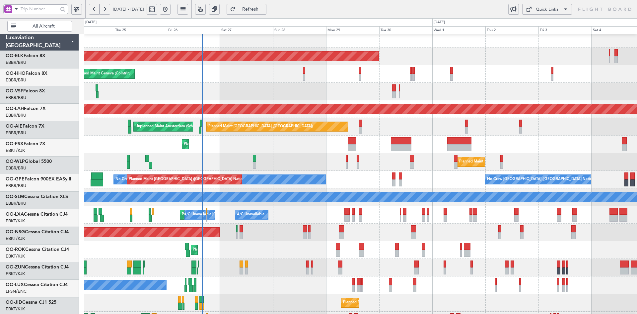
scroll to position [4, 0]
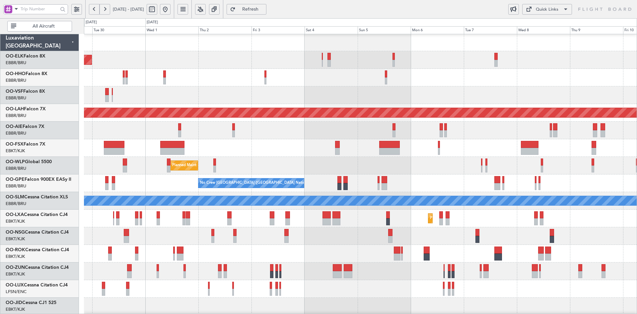
click at [256, 158] on div "Planned Maint Milan (Linate)" at bounding box center [360, 166] width 553 height 18
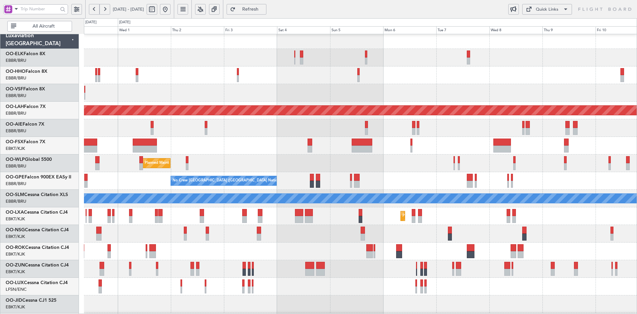
click at [507, 235] on div at bounding box center [360, 234] width 553 height 18
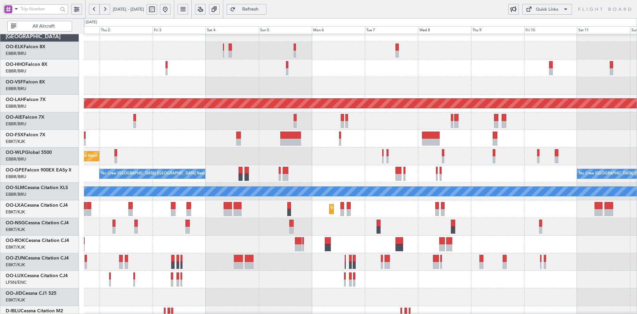
click at [444, 274] on div at bounding box center [360, 279] width 553 height 18
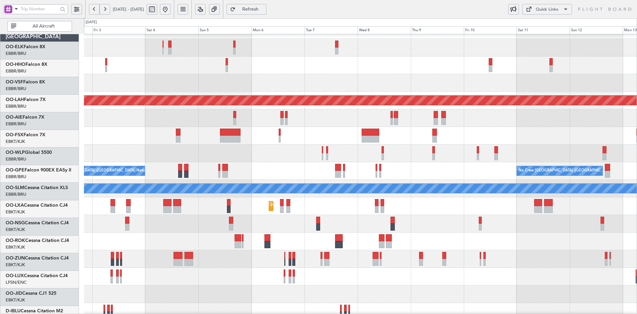
scroll to position [13, 0]
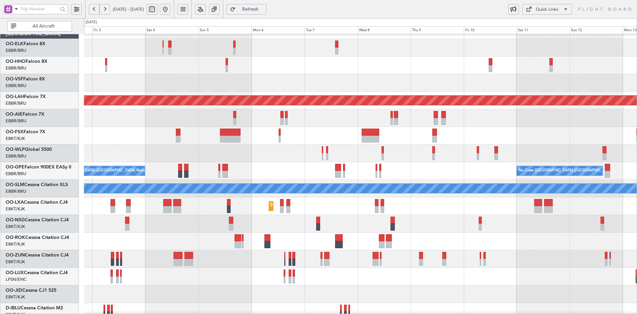
click at [435, 229] on div at bounding box center [360, 224] width 553 height 18
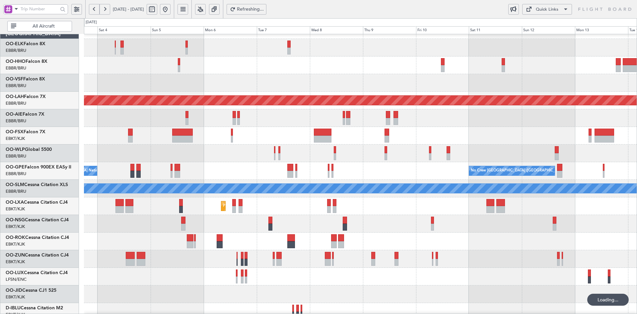
click at [422, 217] on div at bounding box center [360, 224] width 553 height 18
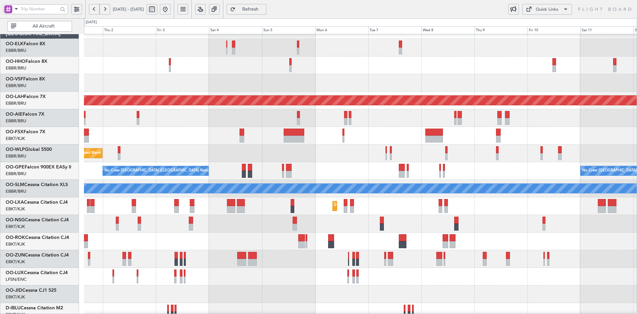
click at [342, 124] on div "Planned Maint [GEOGRAPHIC_DATA] ([GEOGRAPHIC_DATA])" at bounding box center [360, 118] width 553 height 18
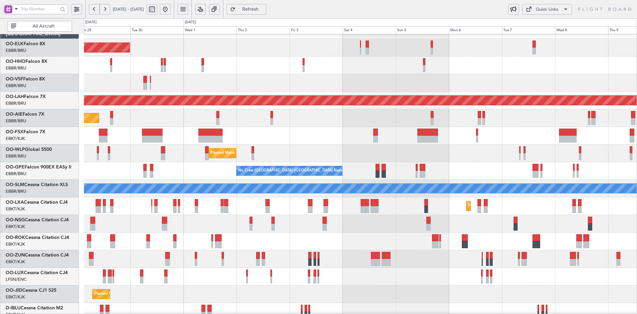
click at [444, 137] on div at bounding box center [360, 136] width 553 height 18
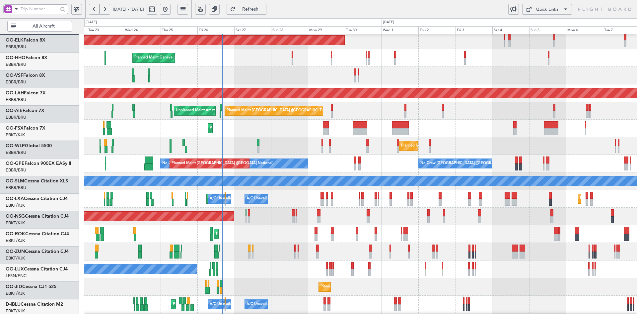
scroll to position [20, 0]
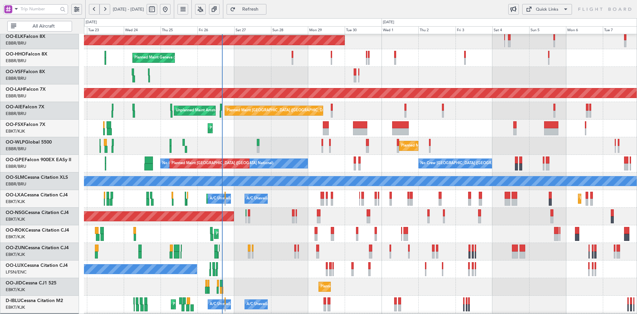
click at [502, 111] on div "Planned Maint [GEOGRAPHIC_DATA] ([GEOGRAPHIC_DATA]) Unplanned Maint Amsterdam (…" at bounding box center [360, 111] width 553 height 18
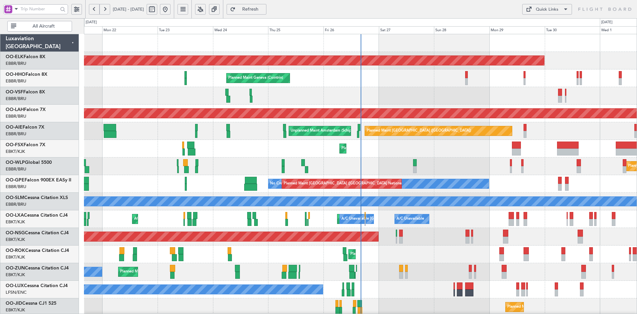
click at [377, 272] on div "Planned Maint Kortrijk-[GEOGRAPHIC_DATA] Owner" at bounding box center [360, 272] width 553 height 18
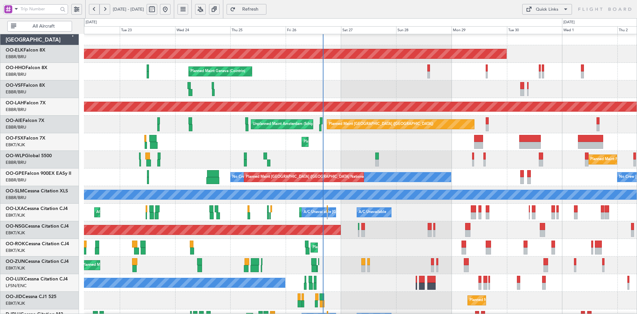
scroll to position [2, 0]
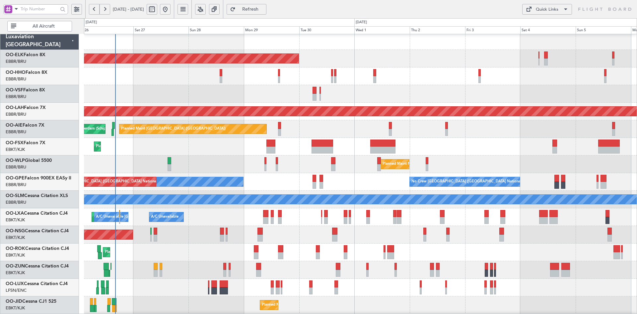
click at [343, 293] on div "No Crew Nancy (Essey)" at bounding box center [360, 287] width 553 height 18
click at [207, 261] on div at bounding box center [360, 270] width 553 height 18
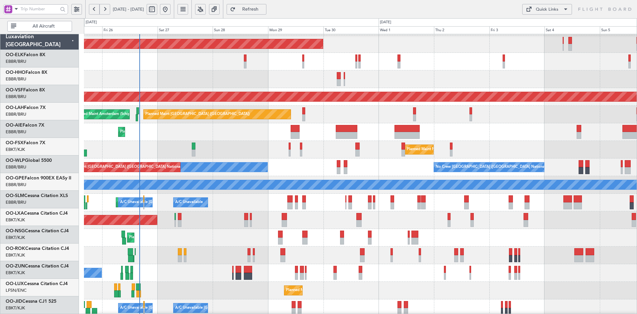
scroll to position [17, 0]
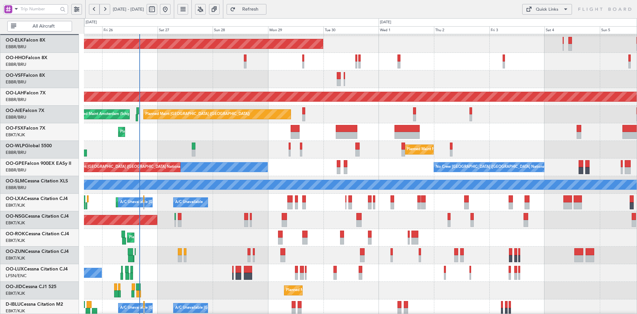
click at [531, 229] on div "Planned Maint Kortrijk-[GEOGRAPHIC_DATA]" at bounding box center [360, 238] width 553 height 18
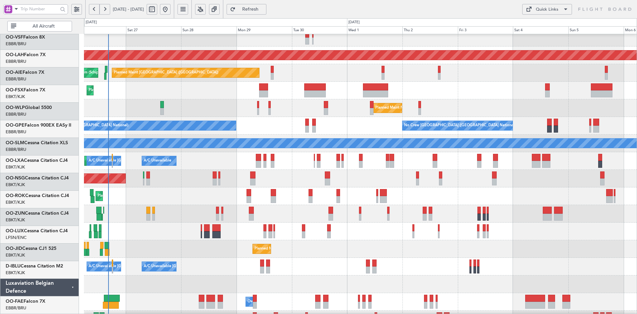
scroll to position [58, 0]
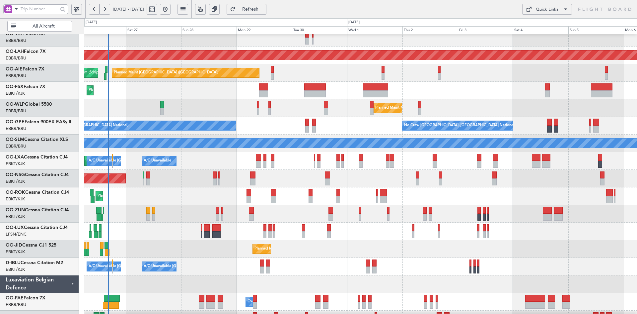
click at [542, 251] on div "Planned Maint Kortrijk-[GEOGRAPHIC_DATA]" at bounding box center [360, 249] width 553 height 18
click at [491, 188] on div "Planned Maint Kortrijk-[GEOGRAPHIC_DATA]" at bounding box center [360, 196] width 553 height 18
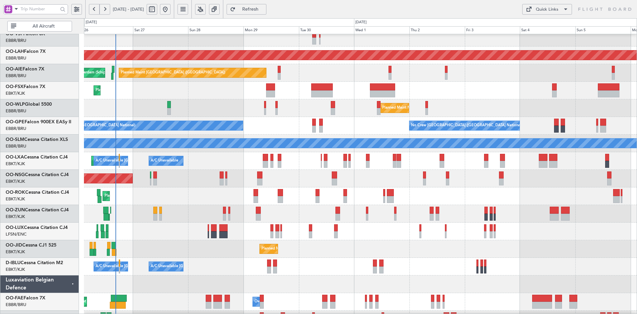
click at [381, 204] on div "Planned Maint [PERSON_NAME]-[GEOGRAPHIC_DATA][PERSON_NAME] ([GEOGRAPHIC_DATA][P…" at bounding box center [360, 152] width 553 height 352
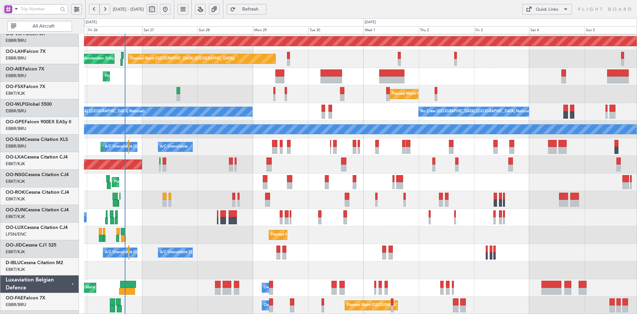
scroll to position [72, 0]
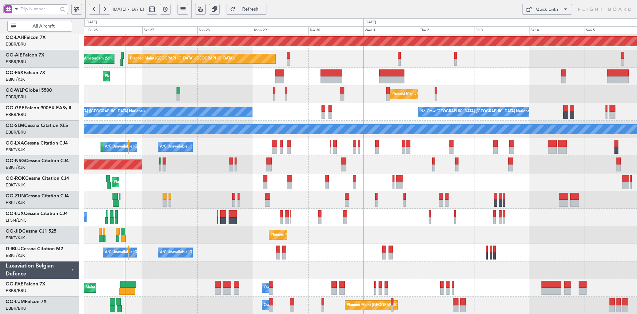
click at [297, 239] on div "Planned Maint Kortrijk-[GEOGRAPHIC_DATA]" at bounding box center [360, 235] width 553 height 18
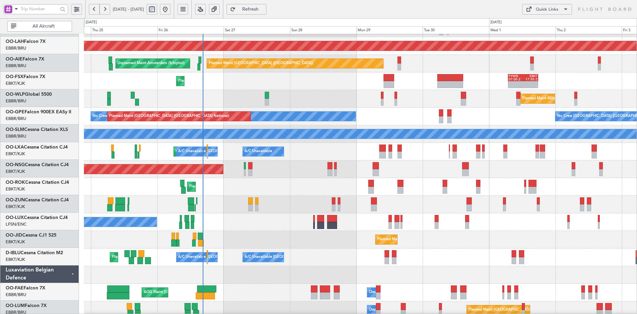
scroll to position [67, 0]
click at [519, 155] on div "Planned Maint Kortrijk-[GEOGRAPHIC_DATA] A/C Unavailable [GEOGRAPHIC_DATA] ([GE…" at bounding box center [360, 152] width 553 height 18
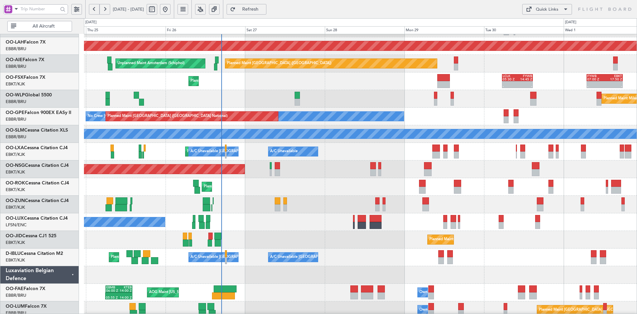
click at [382, 90] on div "Planned Maint Milan (Linate)" at bounding box center [360, 99] width 553 height 18
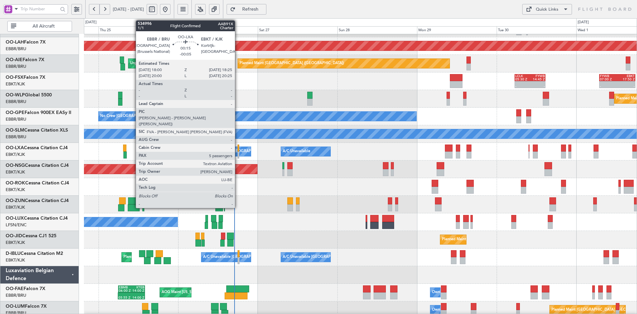
click at [238, 155] on div at bounding box center [239, 154] width 2 height 7
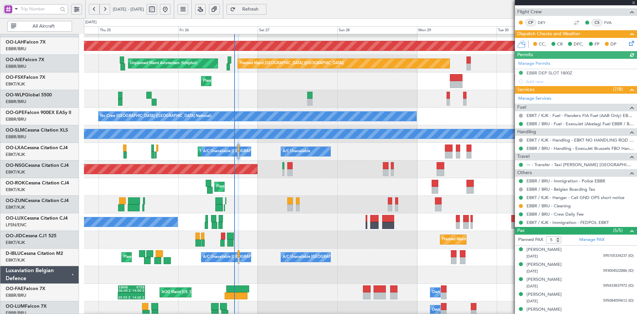
scroll to position [113, 0]
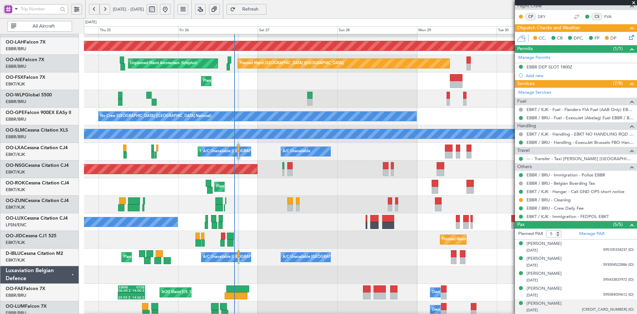
click at [573, 307] on div "27/12/1999 595066892026 (ID)" at bounding box center [580, 310] width 107 height 7
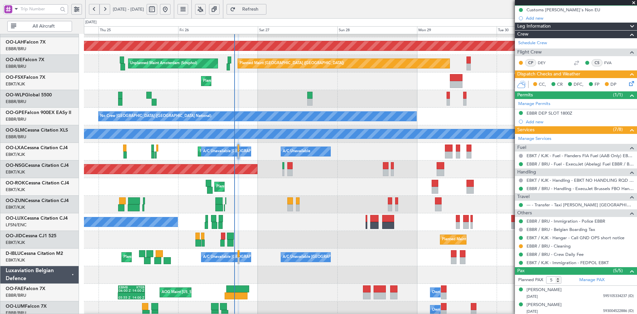
scroll to position [0, 0]
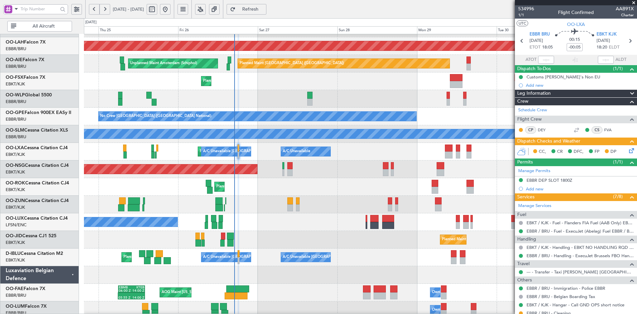
click at [633, 0] on span at bounding box center [633, 3] width 7 height 6
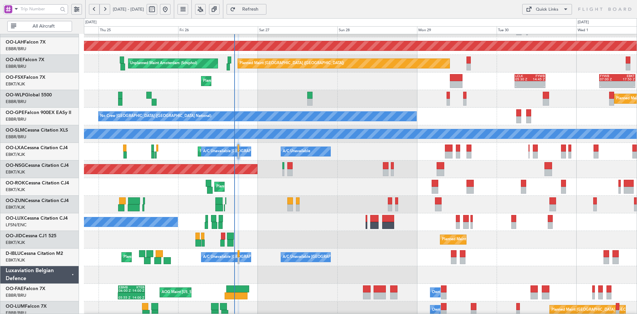
type input "0"
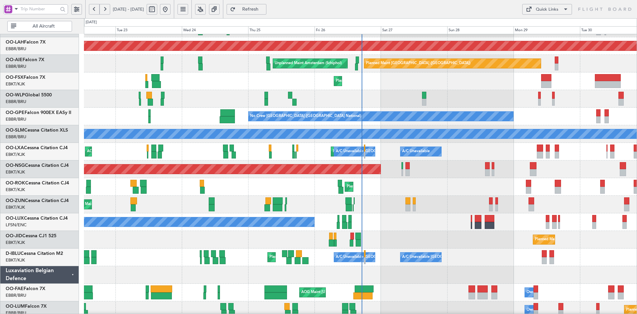
click at [367, 186] on div "Planned Maint Kortrijk-[GEOGRAPHIC_DATA]" at bounding box center [360, 187] width 553 height 18
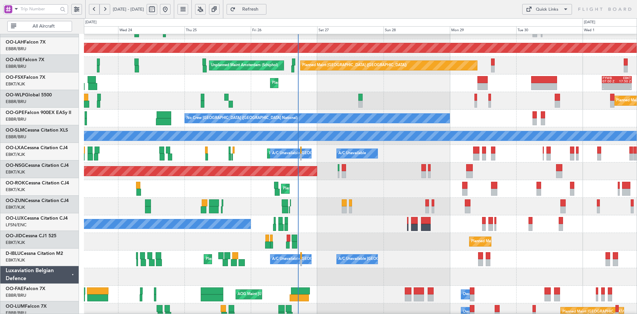
scroll to position [65, 0]
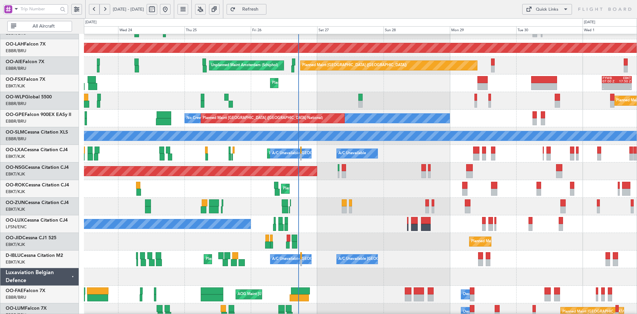
click at [331, 178] on div "Planned Maint [GEOGRAPHIC_DATA] ([GEOGRAPHIC_DATA])" at bounding box center [360, 171] width 553 height 18
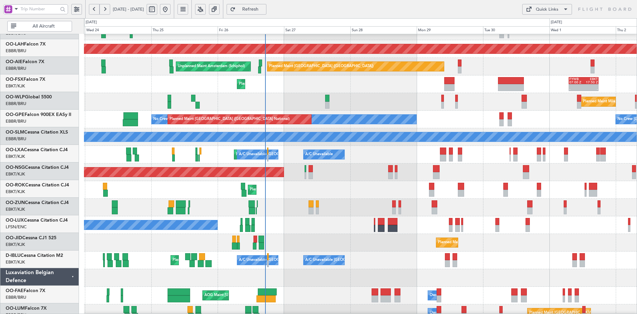
scroll to position [64, 0]
click at [349, 188] on div "Planned Maint Kortrijk-[GEOGRAPHIC_DATA]" at bounding box center [360, 190] width 553 height 18
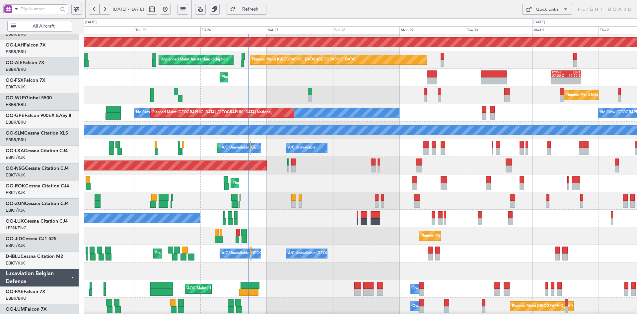
scroll to position [71, 0]
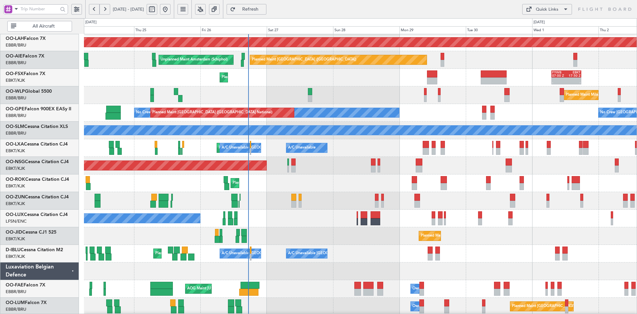
click at [355, 194] on div "Planned Maint Kortrijk-[GEOGRAPHIC_DATA]" at bounding box center [360, 201] width 553 height 18
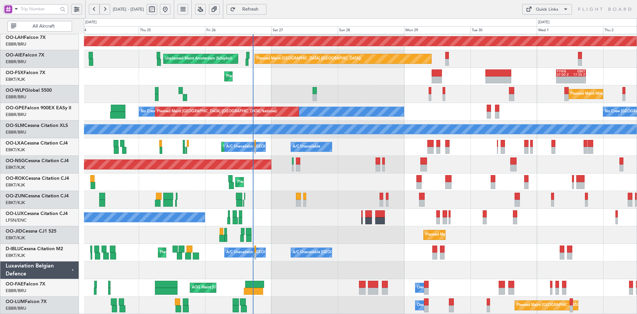
click at [349, 169] on div "Planned Maint [GEOGRAPHIC_DATA] ([GEOGRAPHIC_DATA])" at bounding box center [360, 165] width 553 height 18
click at [350, 185] on div "Planned Maint Kortrijk-[GEOGRAPHIC_DATA]" at bounding box center [360, 182] width 553 height 18
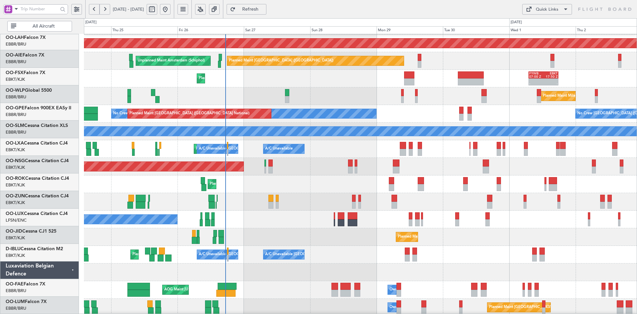
scroll to position [70, 0]
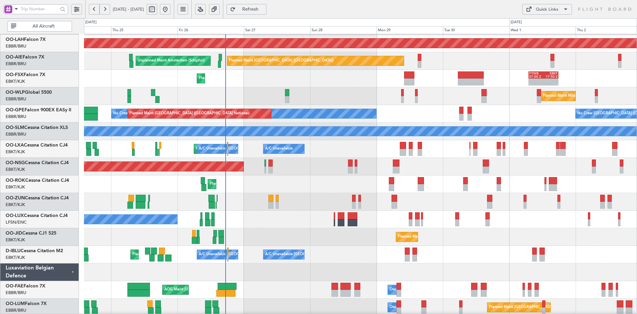
click at [296, 192] on div "Planned Maint Alton-st Louis (St Louis Regl) Planned Maint London (Farnborough)…" at bounding box center [360, 140] width 553 height 352
click at [299, 164] on div "Planned Maint [GEOGRAPHIC_DATA] ([GEOGRAPHIC_DATA])" at bounding box center [360, 167] width 553 height 18
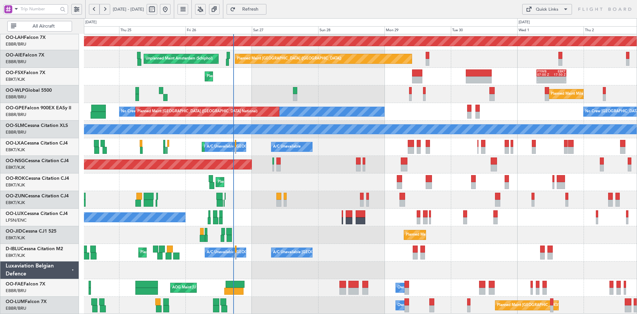
click at [327, 179] on div "Planned Maint Alton-st Louis (St Louis Regl) Planned Maint London (Farnborough)…" at bounding box center [360, 138] width 553 height 352
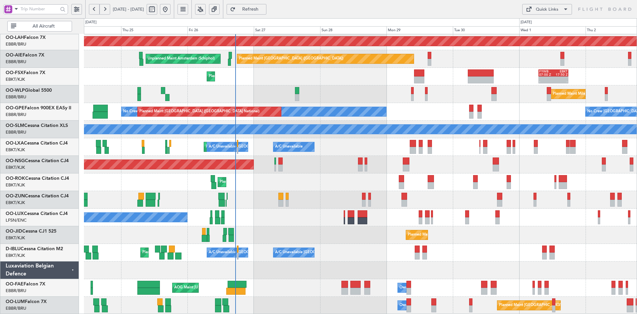
click at [315, 73] on div "Planned Maint Kortrijk-Wevelgem - - FYWB 07:00 Z EBKT 17:50 Z" at bounding box center [360, 77] width 553 height 18
click at [400, 82] on div "Planned Maint Kortrijk-Wevelgem - - FYWB 07:00 Z EBKT 17:50 Z" at bounding box center [360, 77] width 553 height 18
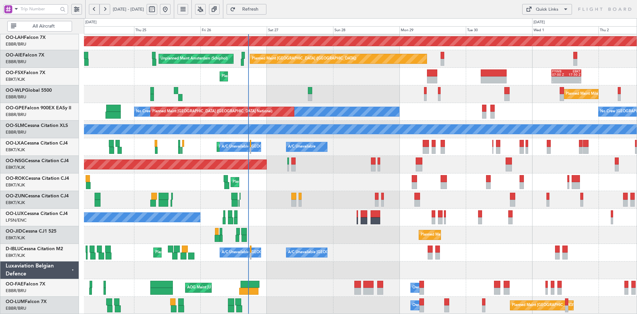
click at [371, 193] on div "Planned Maint Kortrijk-[GEOGRAPHIC_DATA]" at bounding box center [360, 200] width 553 height 18
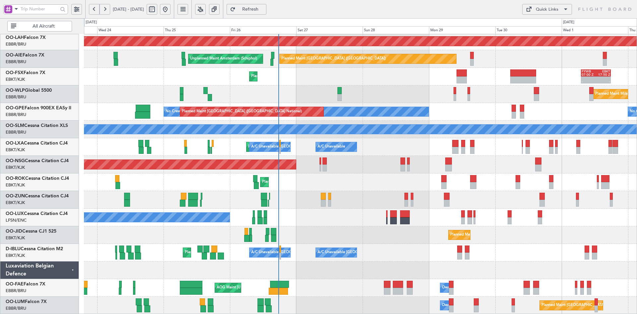
click at [310, 173] on div "Planned Maint Kortrijk-[GEOGRAPHIC_DATA]" at bounding box center [360, 182] width 553 height 18
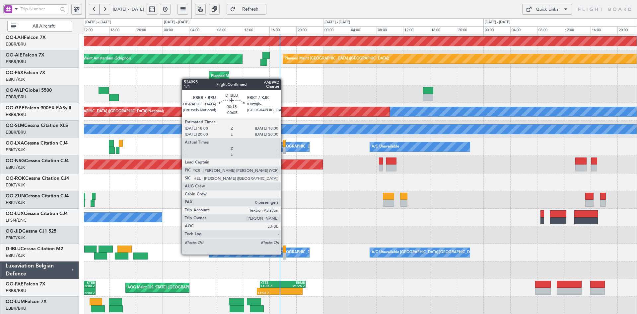
click at [284, 254] on div at bounding box center [285, 255] width 4 height 7
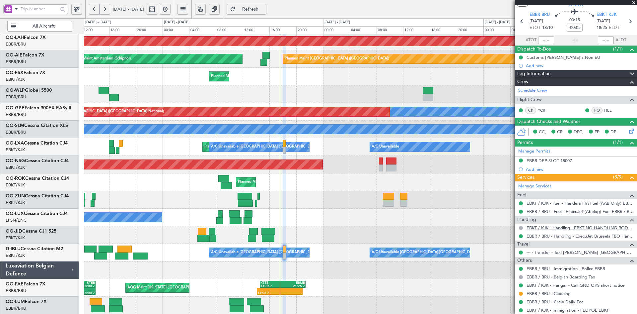
scroll to position [38, 0]
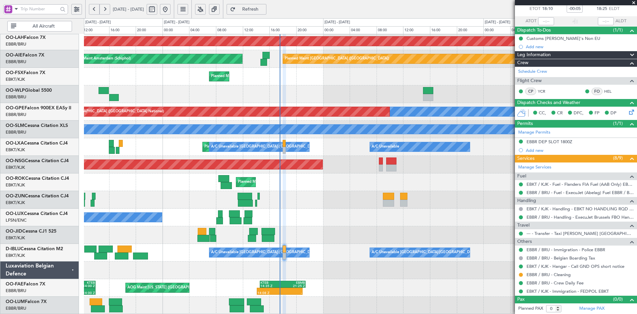
click at [636, 2] on span at bounding box center [633, 3] width 7 height 6
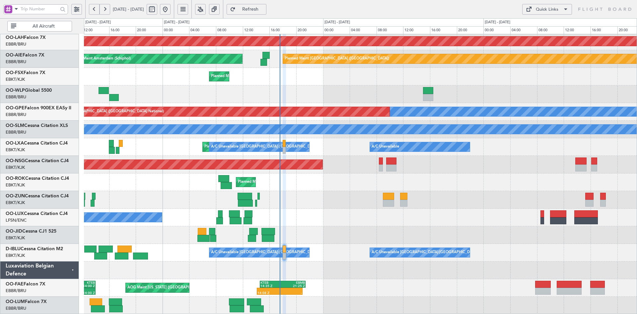
scroll to position [0, 0]
click at [316, 213] on div "No Crew Nancy (Essey)" at bounding box center [360, 217] width 553 height 18
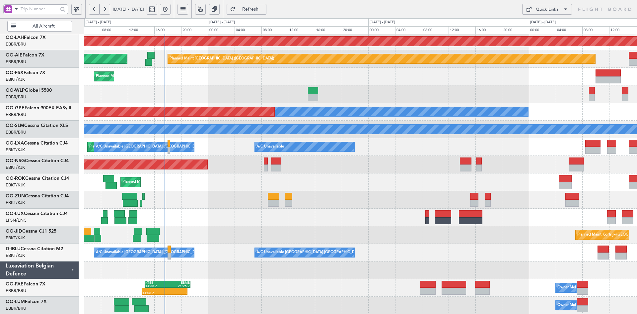
click at [520, 103] on div at bounding box center [360, 94] width 553 height 18
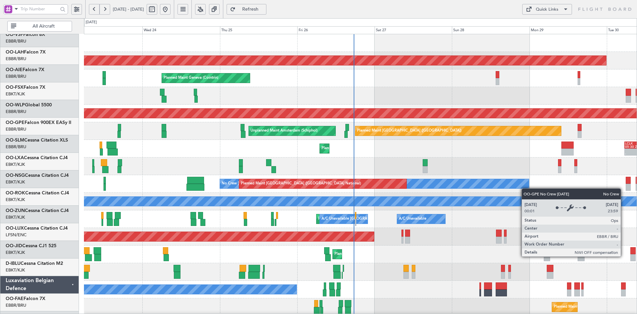
click at [525, 195] on div "Planned Maint Kortrijk-Wevelgem Planned Maint Geneva (Cointrin) Planned Maint A…" at bounding box center [360, 210] width 553 height 352
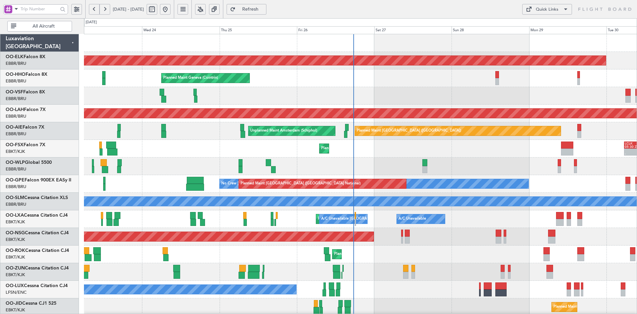
click at [555, 166] on div "Planned Maint Kortrijk-Wevelgem Planned Maint Geneva (Cointrin) Planned Maint A…" at bounding box center [360, 210] width 553 height 352
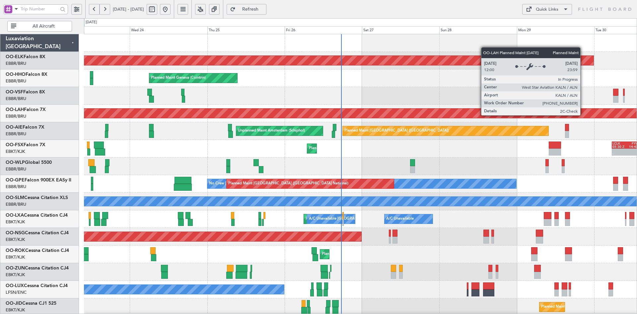
click at [360, 123] on div "Planned Maint Kortrijk-Wevelgem Planned Maint Geneva (Cointrin) Planned Maint A…" at bounding box center [360, 210] width 553 height 352
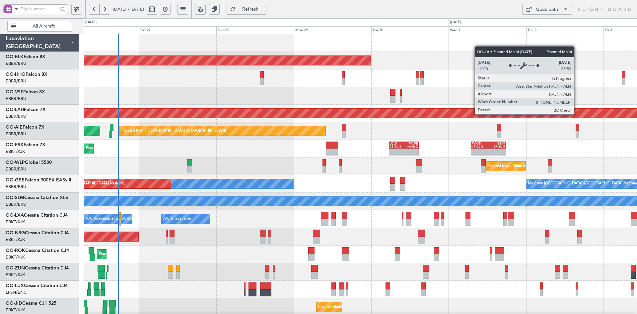
click at [388, 122] on div "Planned Maint [PERSON_NAME]-[GEOGRAPHIC_DATA][PERSON_NAME] ([GEOGRAPHIC_DATA][P…" at bounding box center [360, 114] width 553 height 18
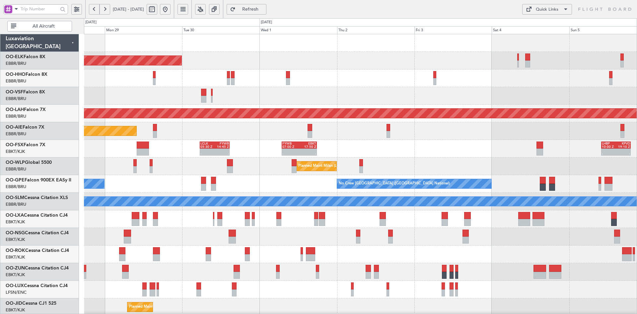
click at [407, 66] on div "Planned Maint Kortrijk-Wevelgem Planned Maint Alton-st Louis (St Louis Regl) Pl…" at bounding box center [360, 210] width 553 height 352
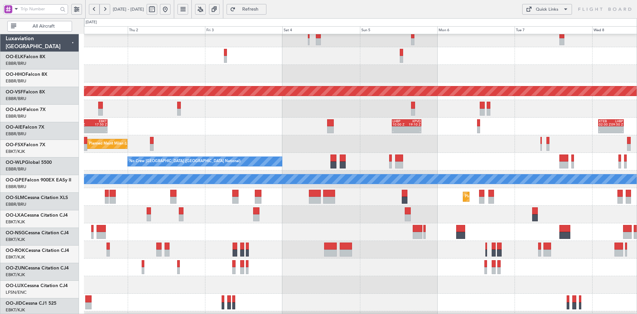
scroll to position [22, 0]
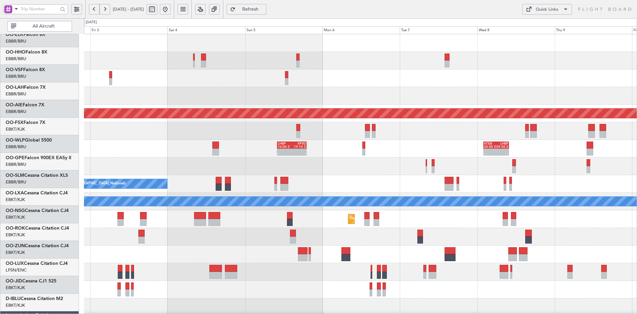
click at [406, 77] on div "Planned Maint Alton-st Louis (St Louis Regl) - - LHBP 10:00 Z KPVD 19:10 Z - - …" at bounding box center [360, 210] width 553 height 352
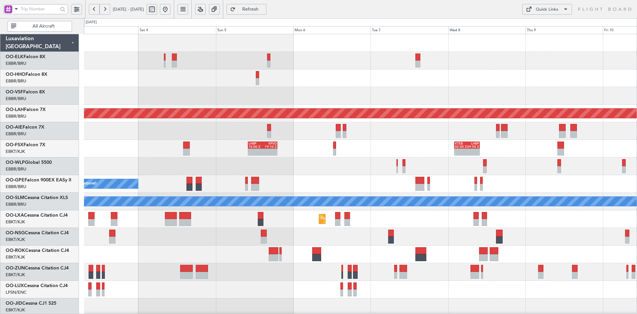
click at [361, 83] on div at bounding box center [360, 78] width 553 height 18
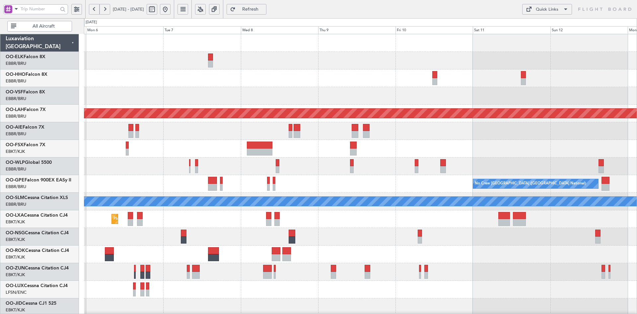
click at [385, 77] on div "- - LEZL 21:40 Z SKCG 07:10 Z" at bounding box center [360, 78] width 553 height 18
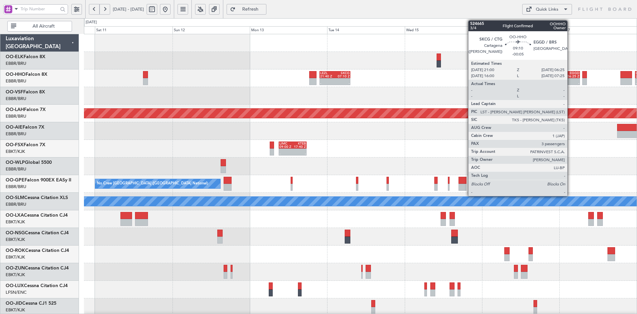
click at [570, 76] on div "06:25 Z" at bounding box center [572, 76] width 15 height 3
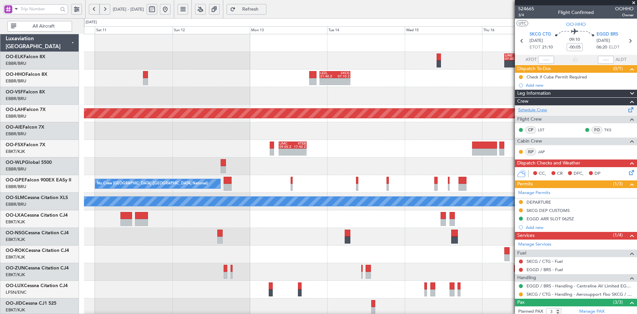
click at [543, 108] on link "Schedule Crew" at bounding box center [532, 110] width 29 height 7
click at [632, 4] on span at bounding box center [633, 3] width 7 height 6
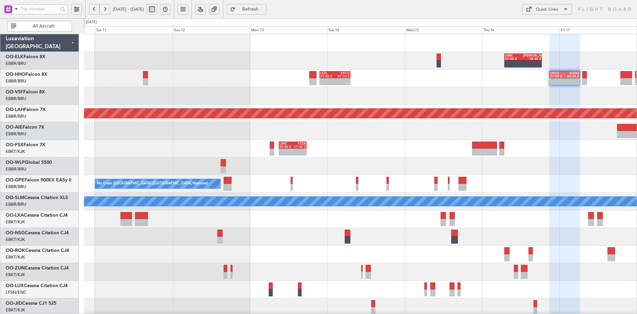
type input "0"
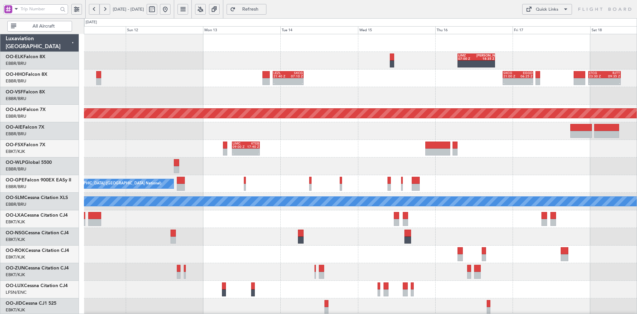
click at [498, 97] on div "- - EBBR 17:05 Z VRMU 03:10 Z" at bounding box center [360, 96] width 553 height 18
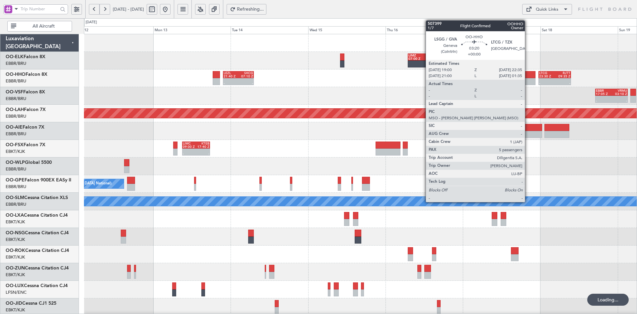
click at [528, 80] on div at bounding box center [530, 81] width 12 height 7
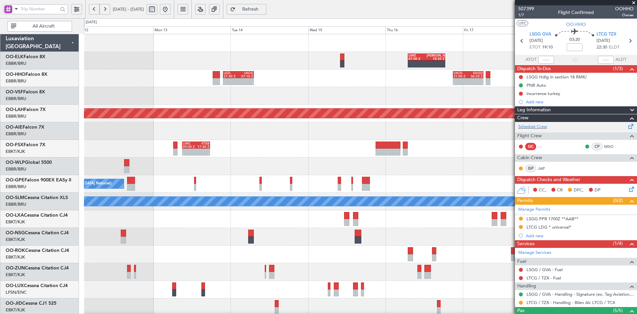
click at [548, 126] on div "Schedule Crew" at bounding box center [576, 127] width 122 height 10
click at [636, 2] on span at bounding box center [633, 3] width 7 height 6
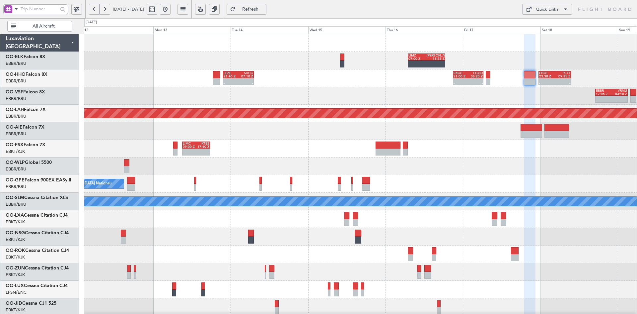
type input "0"
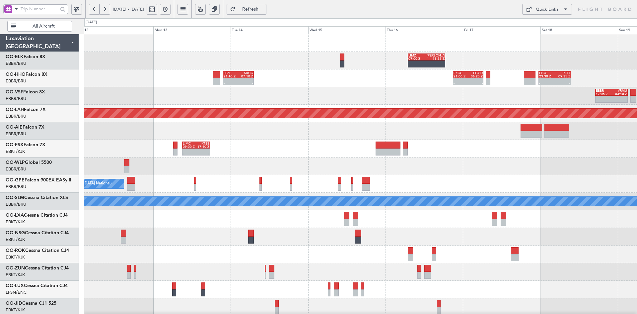
click at [367, 87] on div "- - EBBR 17:05 Z VRMU 03:10 Z" at bounding box center [360, 96] width 553 height 18
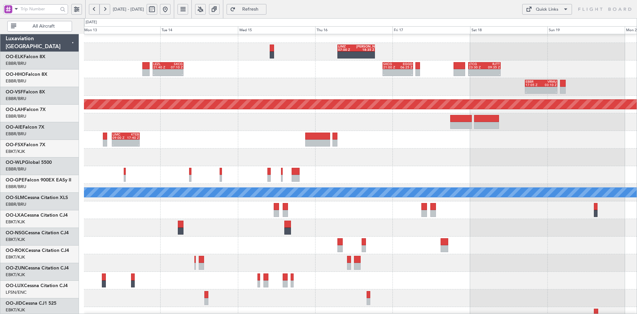
scroll to position [9, 0]
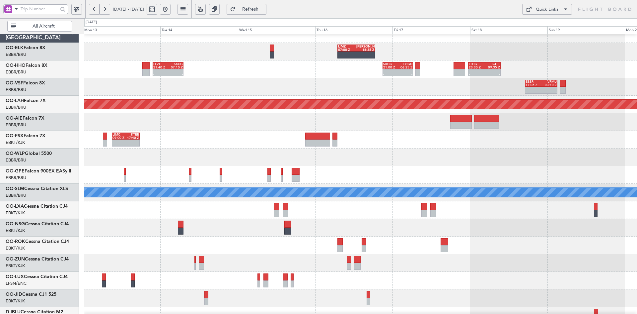
click at [425, 109] on div "LIMZ 07:00 Z KAUS 18:35 Z KAUS 20:00 Z LIMZ 05:50 Z - - LEZL 21:40 Z SKCG 07:10…" at bounding box center [360, 201] width 553 height 352
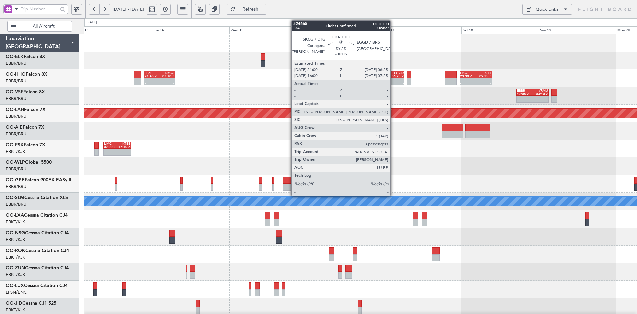
click at [394, 78] on div at bounding box center [396, 79] width 15 height 3
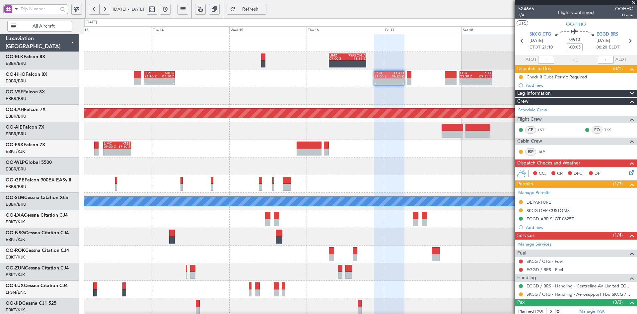
click at [426, 99] on div "- - EBBR 17:05 Z VRMU 03:10 Z" at bounding box center [360, 96] width 553 height 18
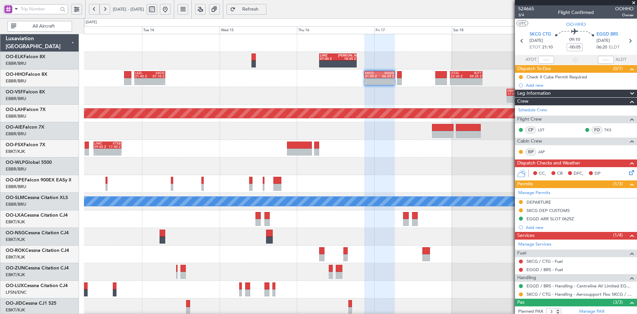
click at [379, 85] on div "- - LEZL 21:40 Z SKCG 07:10 Z - - SKCG 21:00 Z EGGD 06:25 Z - - LTCG 23:30 Z RJ…" at bounding box center [360, 78] width 553 height 18
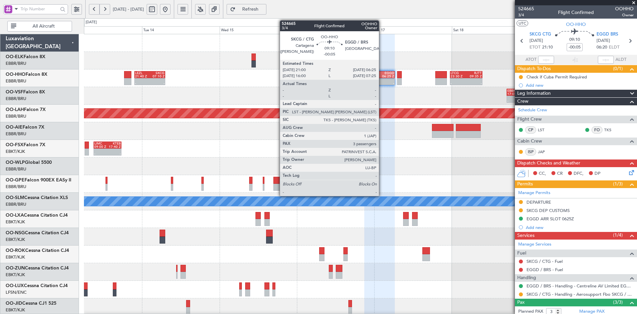
click at [382, 78] on div at bounding box center [387, 79] width 15 height 3
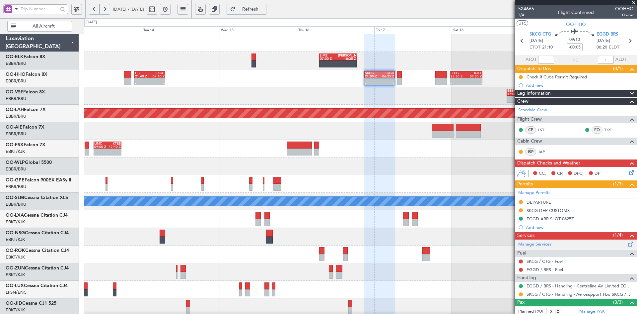
click at [526, 242] on link "Manage Services" at bounding box center [534, 244] width 33 height 7
click at [529, 109] on link "Schedule Crew" at bounding box center [532, 110] width 29 height 7
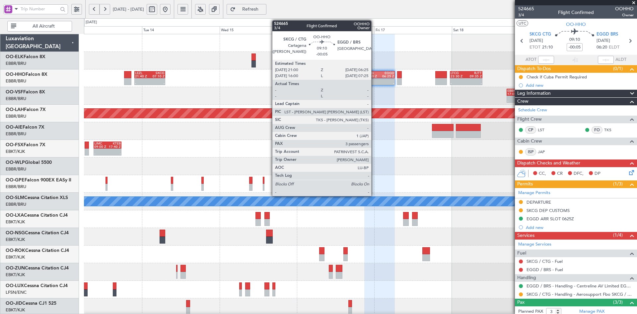
click at [374, 82] on div "-" at bounding box center [372, 83] width 15 height 3
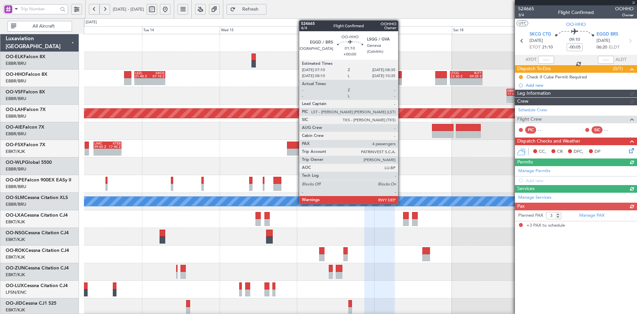
click at [401, 82] on div at bounding box center [399, 81] width 5 height 7
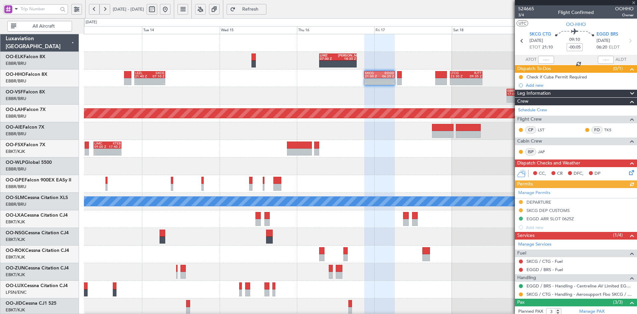
type input "4"
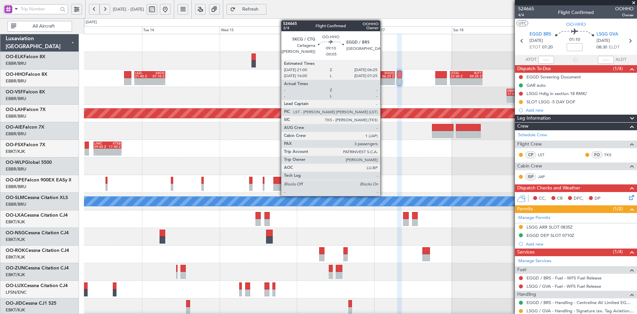
click at [383, 82] on div "-" at bounding box center [387, 83] width 15 height 3
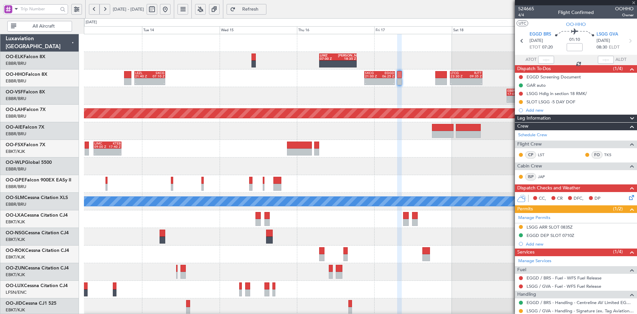
type input "-00:05"
type input "3"
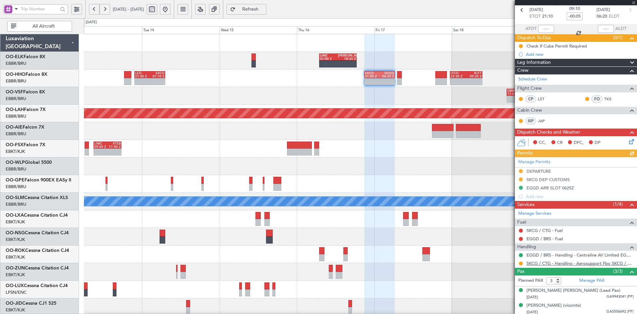
scroll to position [48, 0]
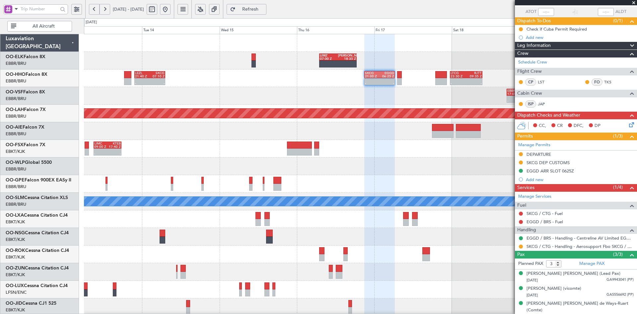
click at [434, 76] on div "- - LEZL 21:40 Z SKCG 07:10 Z - - SKCG 21:00 Z EGGD 06:25 Z - - LTCG 23:30 Z RJ…" at bounding box center [360, 78] width 553 height 18
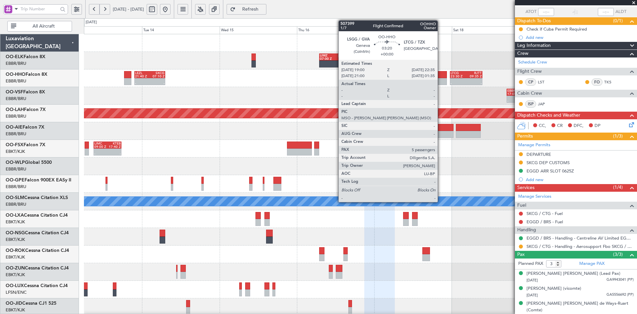
click at [441, 78] on div at bounding box center [441, 74] width 12 height 7
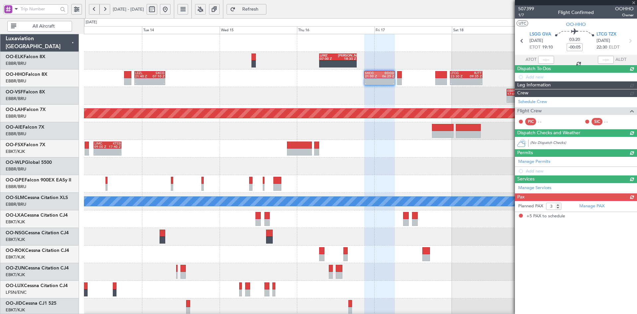
type input "5"
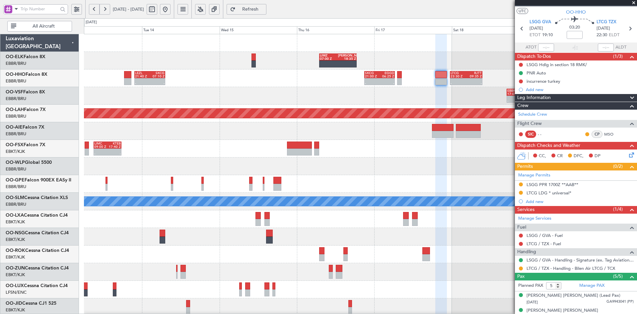
scroll to position [0, 0]
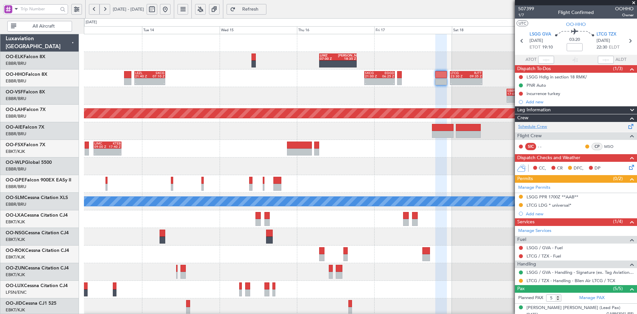
click at [541, 124] on link "Schedule Crew" at bounding box center [532, 126] width 29 height 7
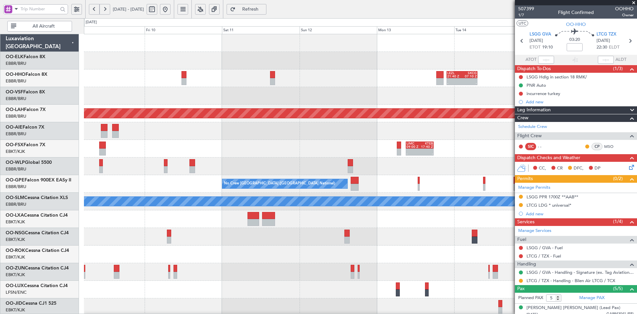
click at [507, 131] on div at bounding box center [360, 131] width 553 height 18
click at [171, 10] on button at bounding box center [165, 9] width 11 height 11
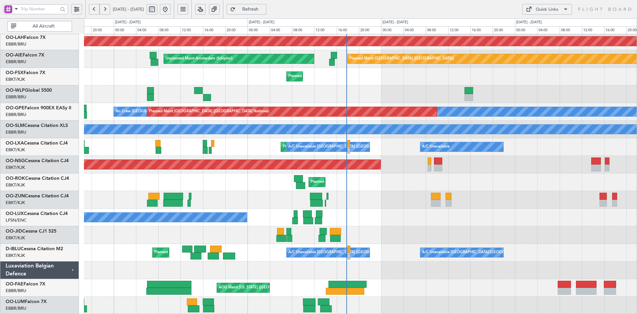
scroll to position [3, 0]
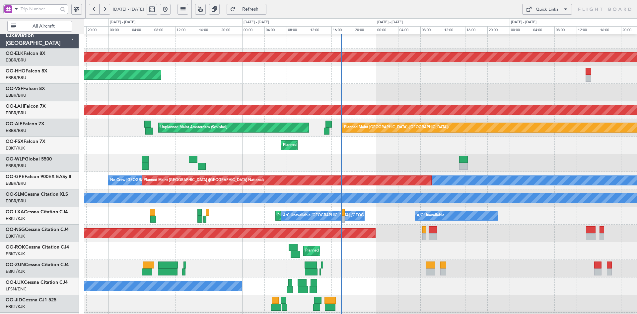
click at [364, 288] on div "No Crew Nancy (Essey)" at bounding box center [360, 286] width 553 height 18
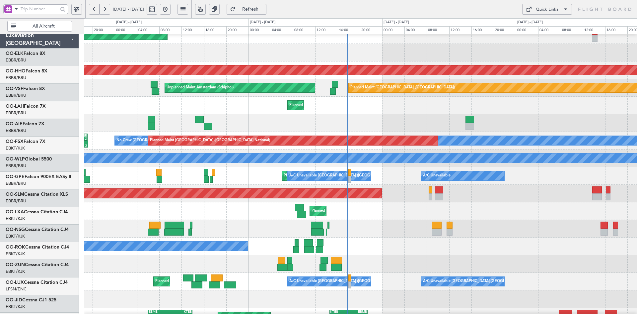
click at [359, 256] on div "Planned Maint Kortrijk-[GEOGRAPHIC_DATA]" at bounding box center [360, 264] width 553 height 18
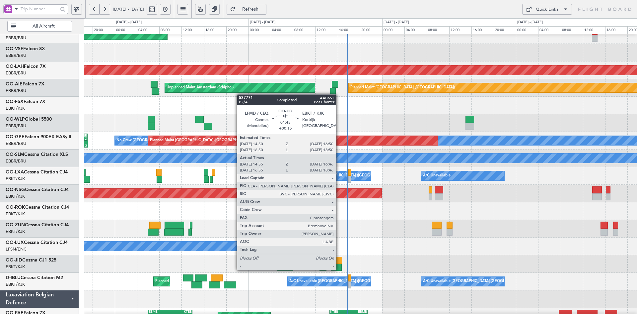
click at [339, 269] on div at bounding box center [336, 266] width 11 height 7
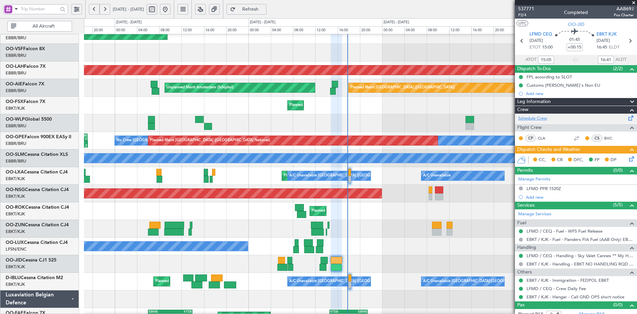
click at [540, 117] on link "Schedule Crew" at bounding box center [532, 118] width 29 height 7
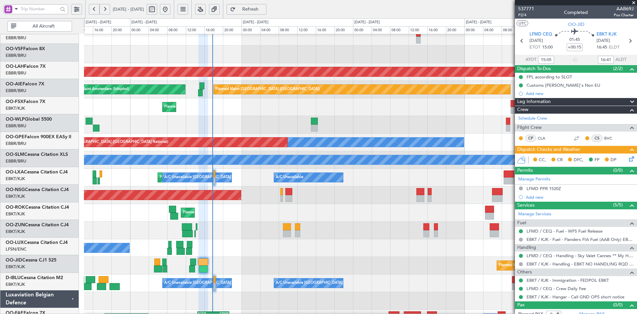
scroll to position [41, 0]
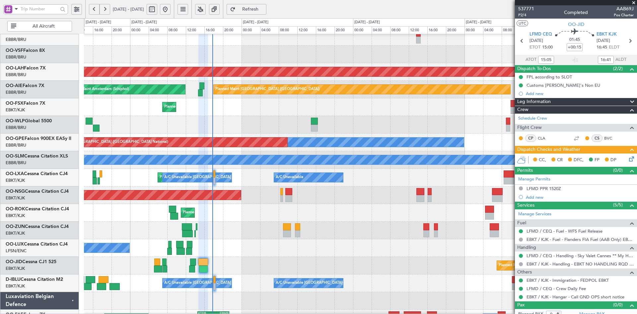
click at [298, 121] on div "Planned Maint Milan (Linate)" at bounding box center [360, 125] width 553 height 18
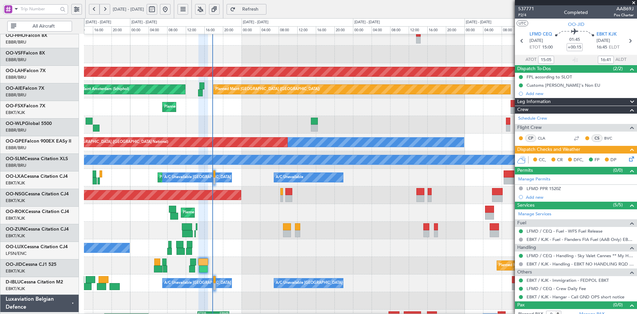
click at [438, 116] on div "Planned Maint Kortrijk-[GEOGRAPHIC_DATA] - - LCLK 05:30 Z FYWB 14:45 Z - - FYWB…" at bounding box center [360, 107] width 553 height 18
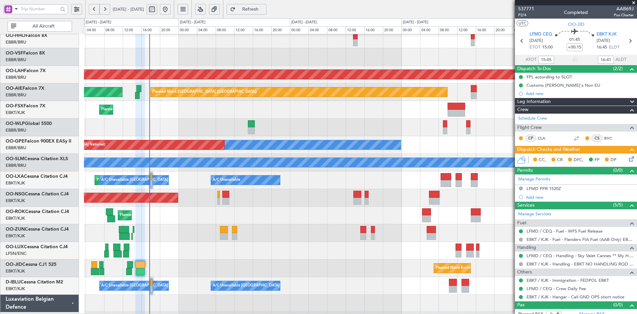
scroll to position [39, 0]
click at [417, 115] on div "Planned Maint Kortrijk-[GEOGRAPHIC_DATA] - - LCLK 05:30 Z FYWB 14:45 Z - - FYWB…" at bounding box center [360, 110] width 553 height 18
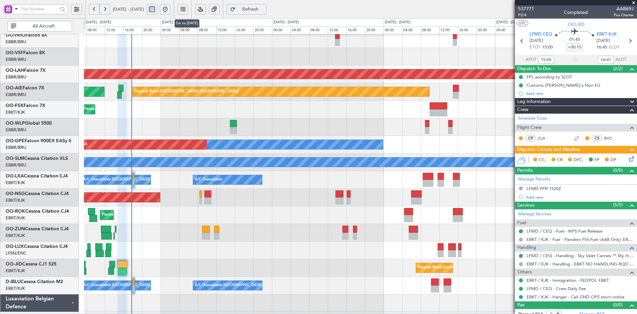
click at [171, 6] on button at bounding box center [165, 9] width 11 height 11
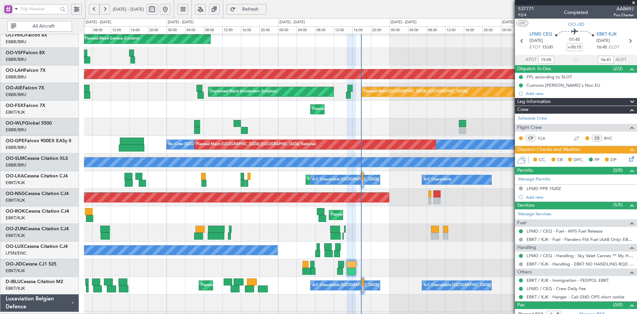
drag, startPoint x: 633, startPoint y: 2, endPoint x: 636, endPoint y: 12, distance: 10.0
click at [633, 2] on span at bounding box center [633, 3] width 7 height 6
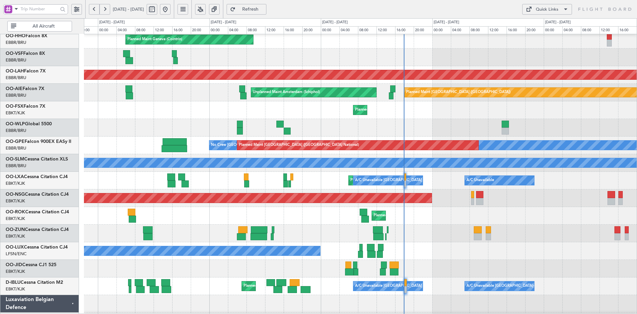
scroll to position [50, 0]
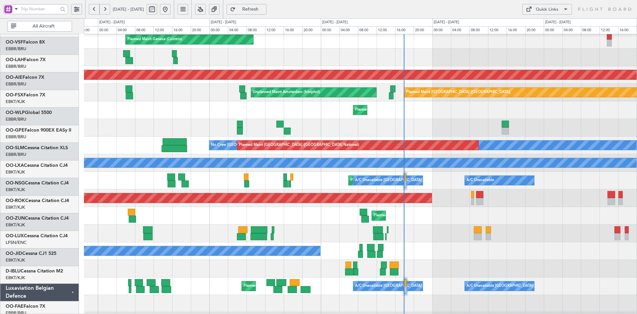
click at [469, 189] on div "Planned Maint [GEOGRAPHIC_DATA] ([GEOGRAPHIC_DATA])" at bounding box center [360, 198] width 553 height 18
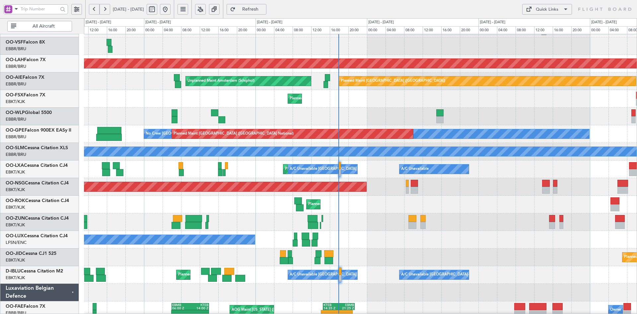
click at [445, 248] on div "Planned Maint Kortrijk-[GEOGRAPHIC_DATA]" at bounding box center [360, 257] width 553 height 18
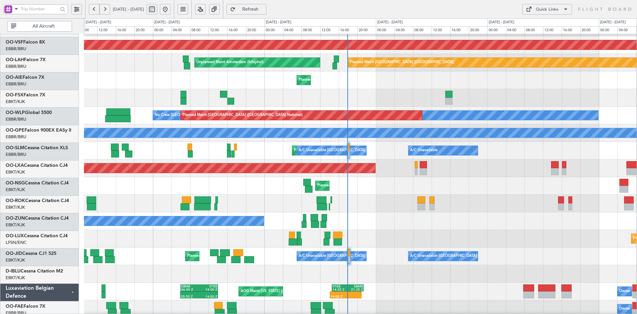
scroll to position [68, 0]
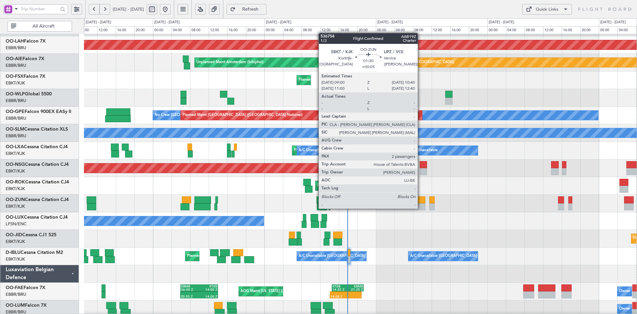
click at [421, 208] on div at bounding box center [421, 206] width 8 height 7
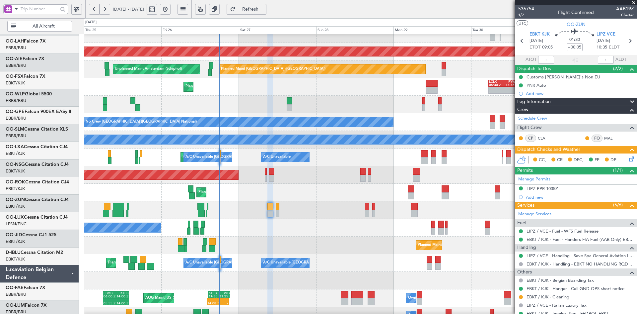
click at [313, 195] on div "Planned Maint Kortrijk-[GEOGRAPHIC_DATA]" at bounding box center [360, 193] width 553 height 18
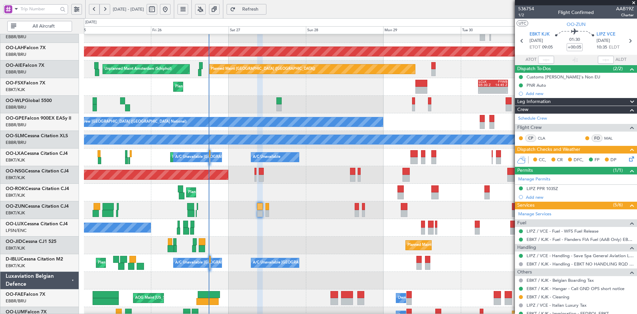
click at [487, 181] on div "Planned Maint [GEOGRAPHIC_DATA] ([GEOGRAPHIC_DATA])" at bounding box center [360, 175] width 553 height 18
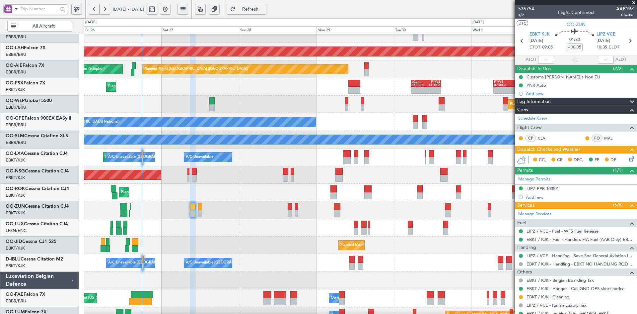
click at [399, 201] on div at bounding box center [360, 210] width 553 height 18
click at [299, 101] on div "Planned Maint Milan (Linate)" at bounding box center [360, 105] width 553 height 18
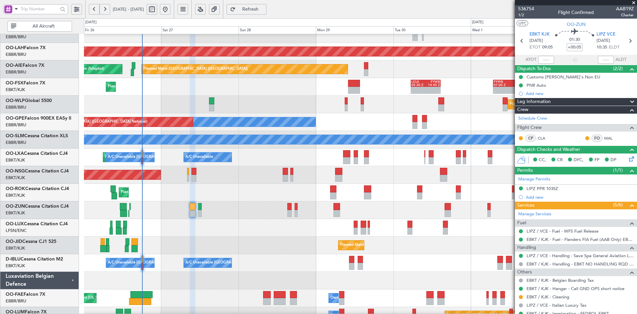
click at [633, 3] on span at bounding box center [633, 3] width 7 height 6
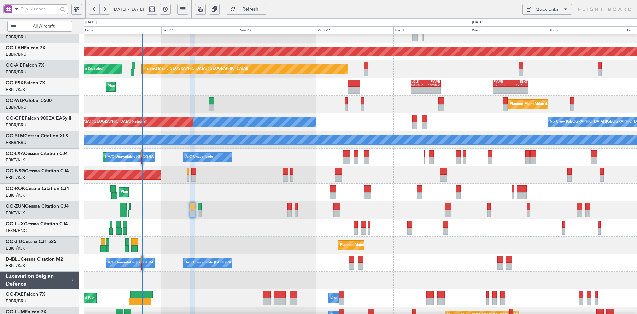
type input "0"
